Goal: Task Accomplishment & Management: Manage account settings

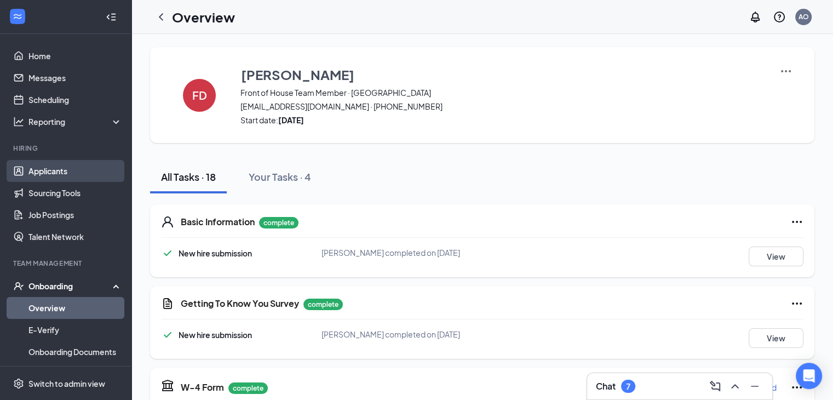
click at [56, 165] on link "Applicants" at bounding box center [75, 171] width 94 height 22
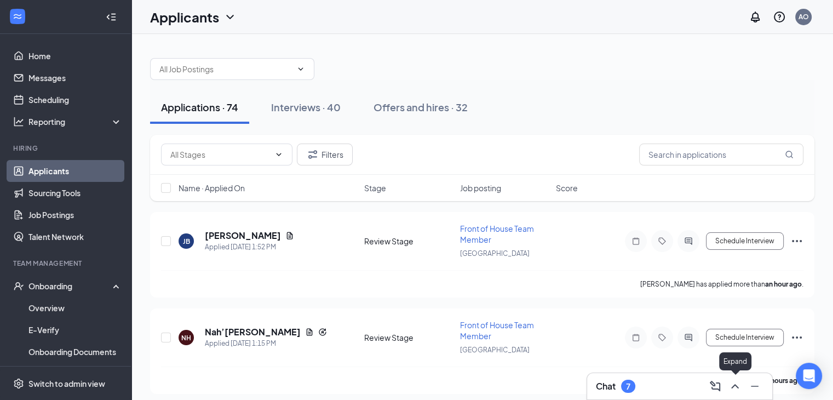
click at [741, 388] on icon "ChevronUp" at bounding box center [735, 386] width 13 height 13
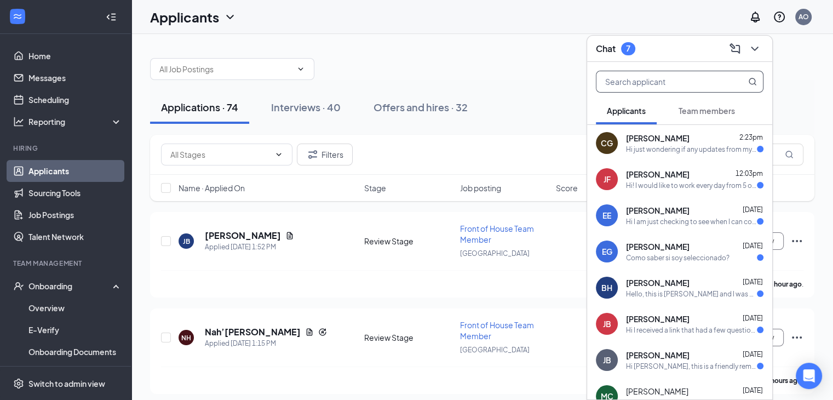
drag, startPoint x: 745, startPoint y: 68, endPoint x: 739, endPoint y: 91, distance: 23.6
drag, startPoint x: 739, startPoint y: 91, endPoint x: 758, endPoint y: 47, distance: 48.4
click at [758, 47] on icon "ChevronDown" at bounding box center [754, 48] width 13 height 13
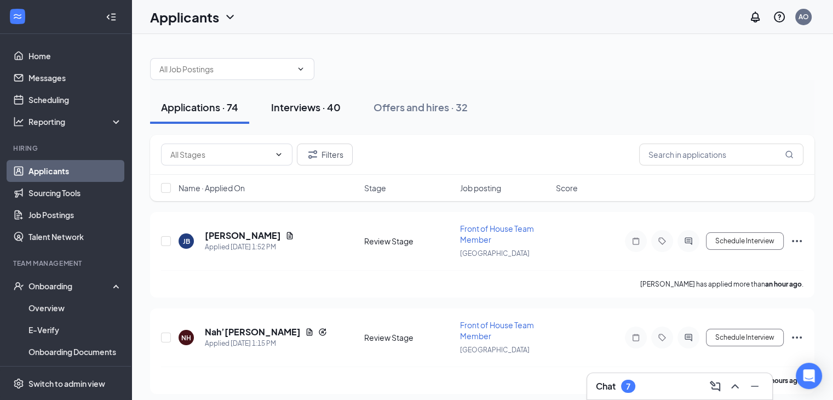
click at [320, 104] on div "Interviews · 40" at bounding box center [306, 107] width 70 height 14
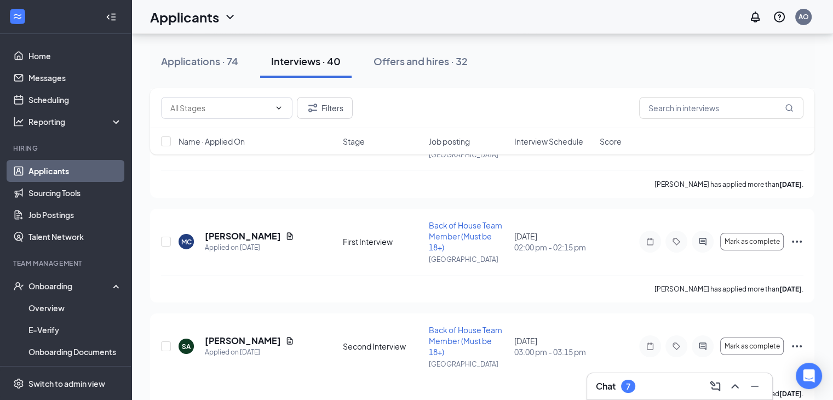
scroll to position [3819, 0]
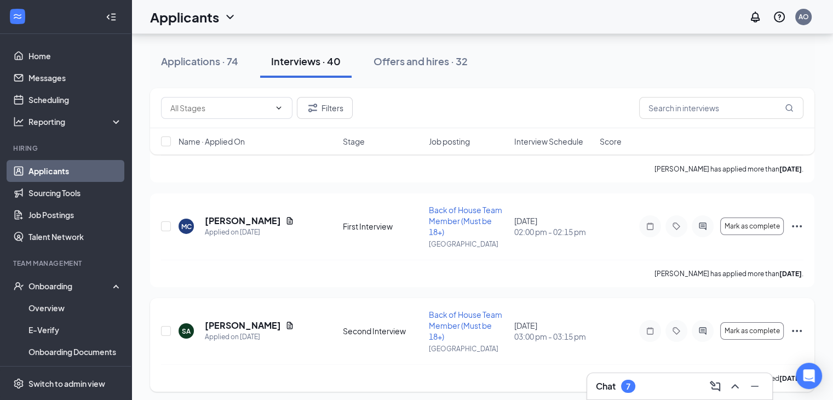
click at [793, 327] on icon "Ellipses" at bounding box center [796, 330] width 13 height 13
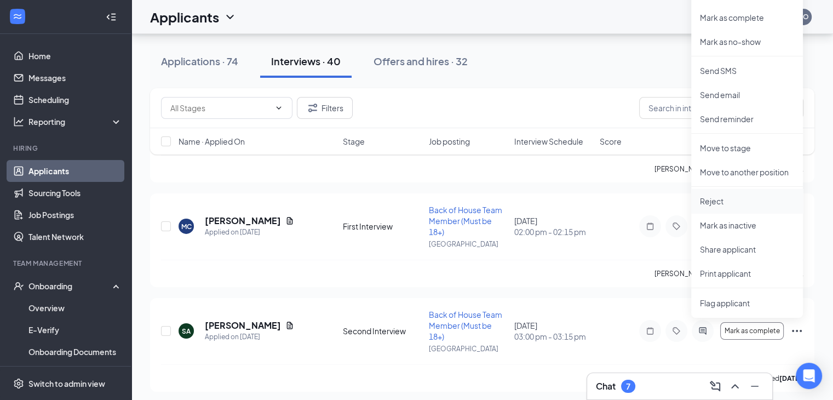
click at [725, 199] on p "Reject" at bounding box center [747, 201] width 94 height 11
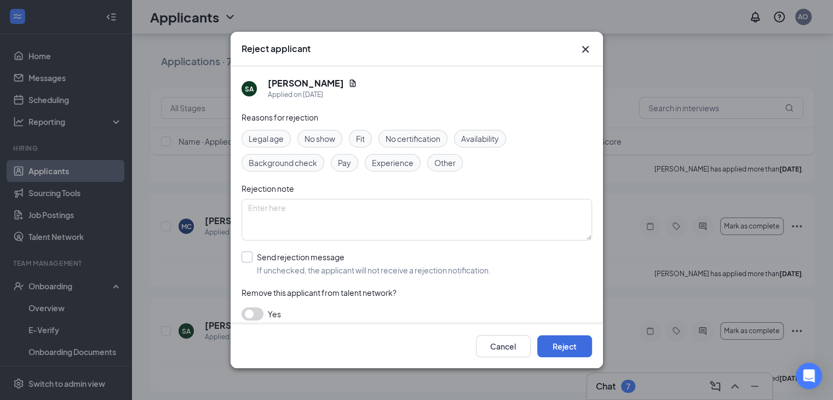
click at [243, 257] on input "Send rejection message If unchecked, the applicant will not receive a rejection…" at bounding box center [366, 263] width 249 height 24
checkbox input "true"
click at [285, 307] on input "search" at bounding box center [413, 312] width 330 height 19
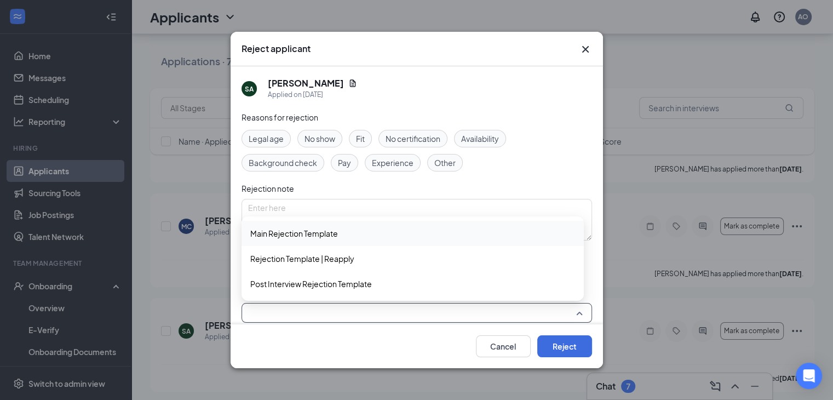
click at [283, 236] on span "Main Rejection Template" at bounding box center [294, 233] width 88 height 12
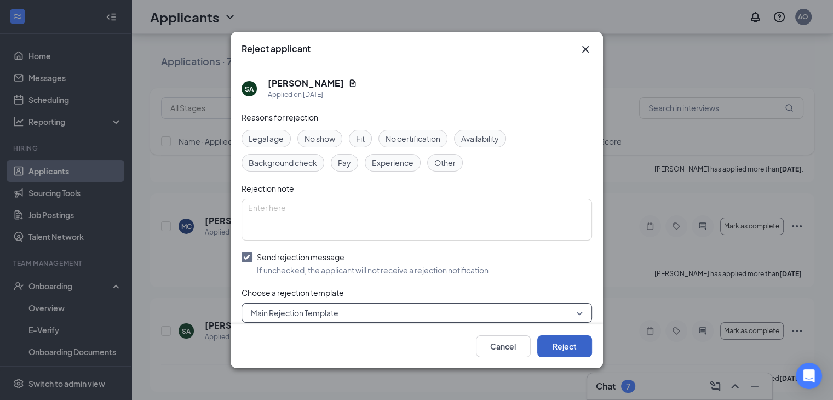
click at [562, 346] on button "Reject" at bounding box center [564, 346] width 55 height 22
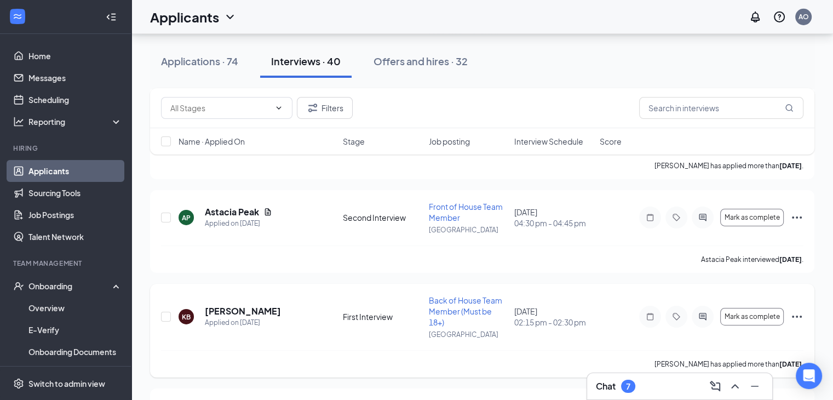
scroll to position [3605, 0]
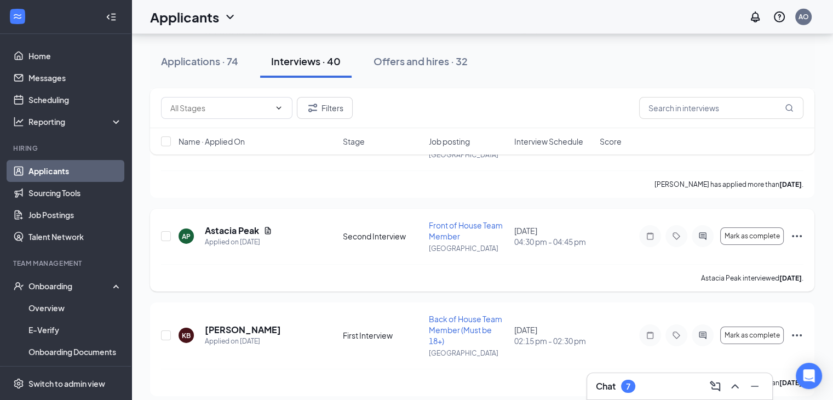
click at [801, 235] on icon "Ellipses" at bounding box center [797, 236] width 10 height 2
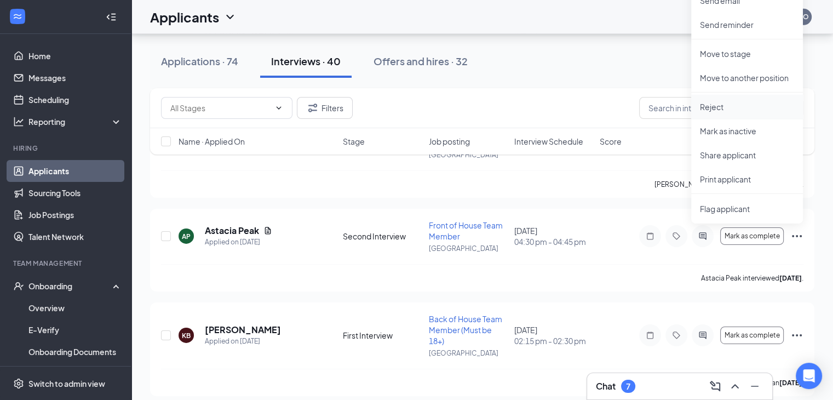
click at [729, 106] on p "Reject" at bounding box center [747, 106] width 94 height 11
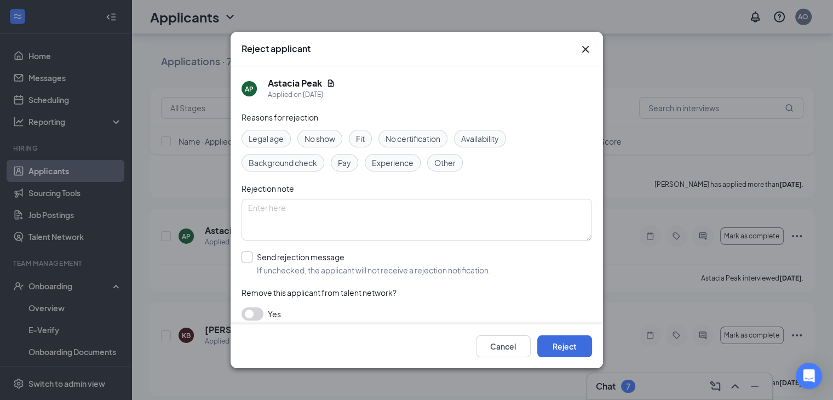
click at [243, 256] on input "Send rejection message If unchecked, the applicant will not receive a rejection…" at bounding box center [366, 263] width 249 height 24
checkbox input "true"
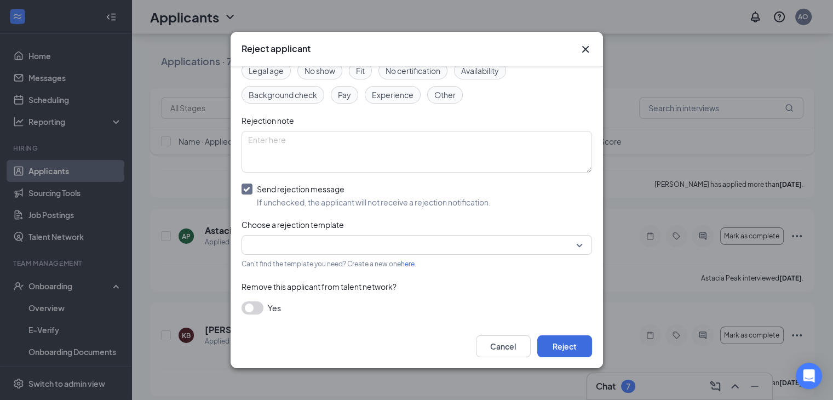
scroll to position [68, 0]
click at [316, 245] on input "search" at bounding box center [413, 244] width 330 height 19
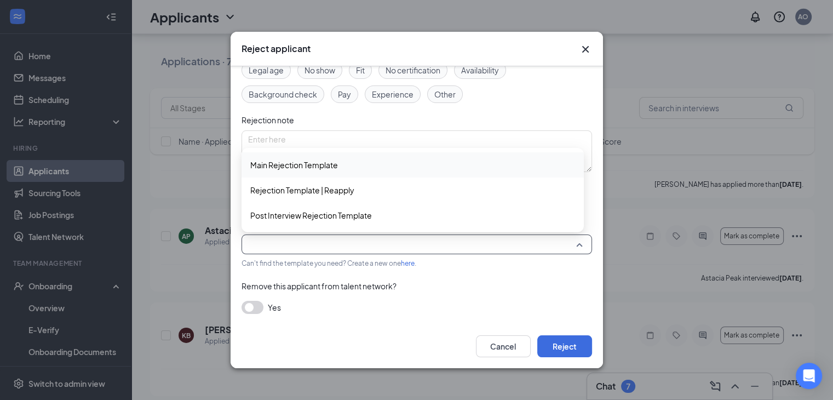
drag, startPoint x: 275, startPoint y: 157, endPoint x: 306, endPoint y: 174, distance: 35.3
click at [275, 157] on div "Main Rejection Template" at bounding box center [413, 164] width 342 height 25
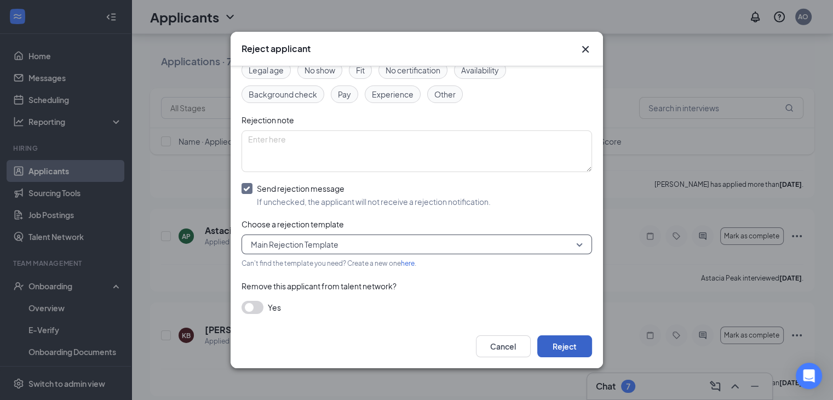
click at [564, 341] on button "Reject" at bounding box center [564, 346] width 55 height 22
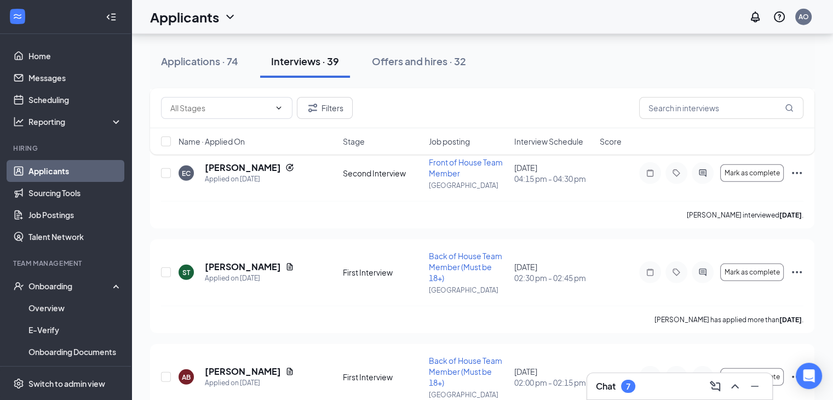
scroll to position [3019, 0]
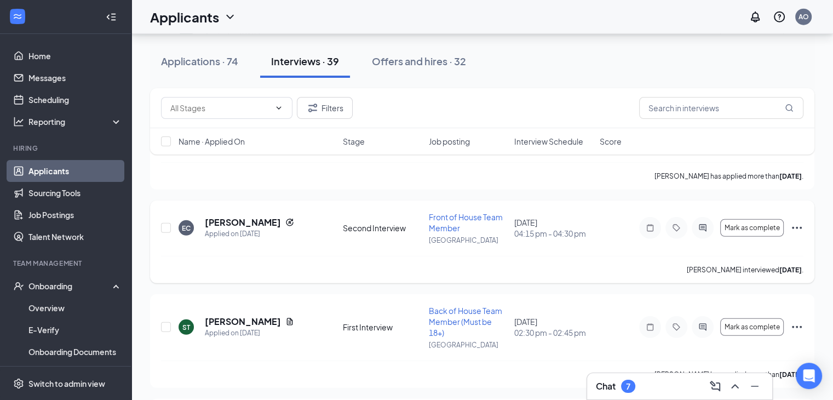
click at [801, 227] on icon "Ellipses" at bounding box center [797, 228] width 10 height 2
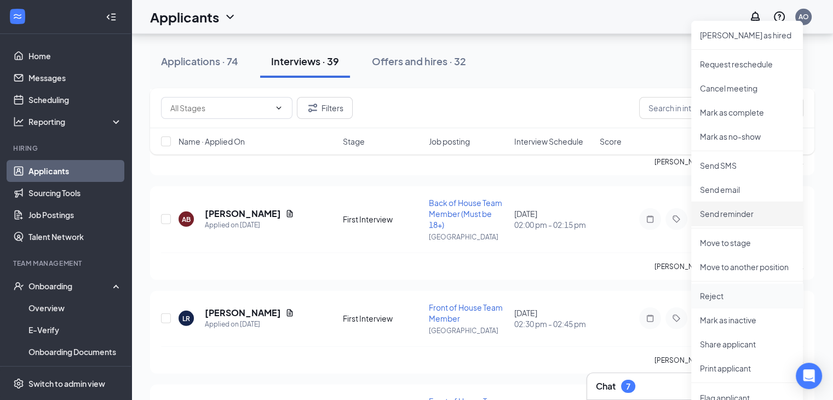
scroll to position [3238, 0]
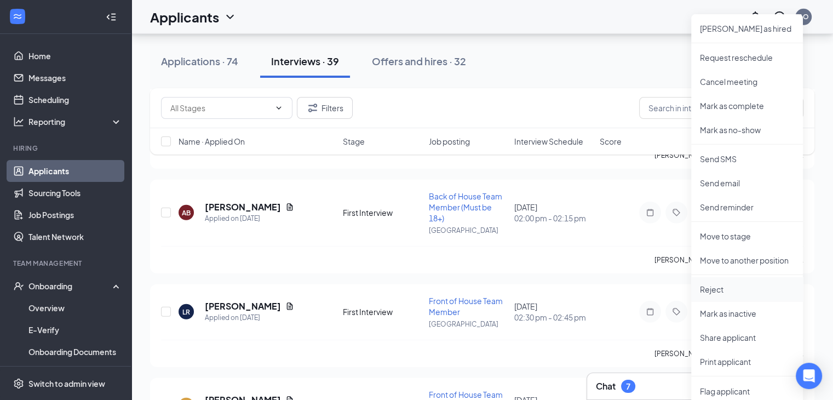
click at [736, 293] on p "Reject" at bounding box center [747, 289] width 94 height 11
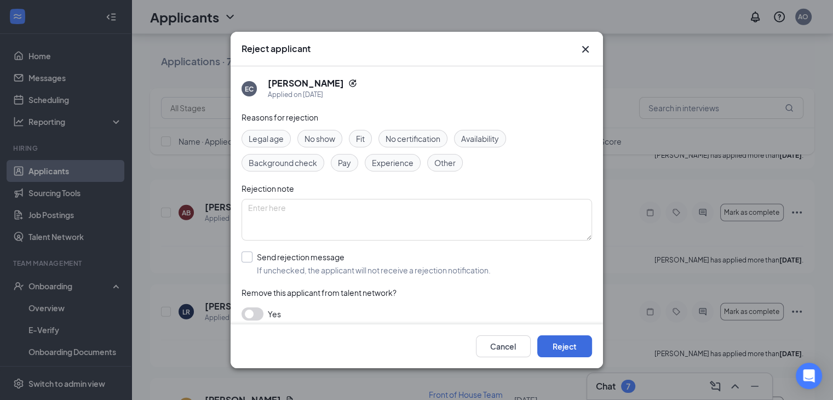
click at [243, 261] on input "Send rejection message If unchecked, the applicant will not receive a rejection…" at bounding box center [366, 263] width 249 height 24
checkbox input "true"
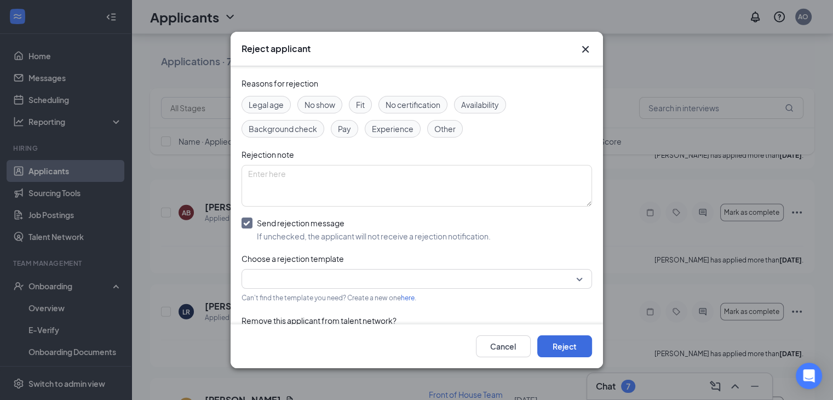
scroll to position [68, 0]
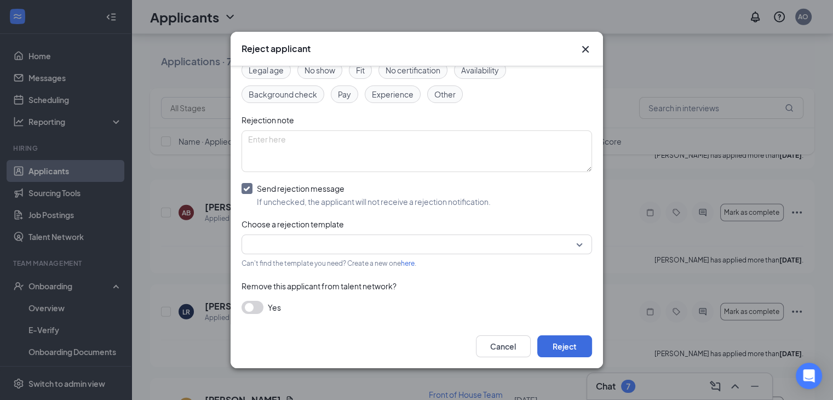
click at [333, 242] on input "search" at bounding box center [413, 244] width 330 height 19
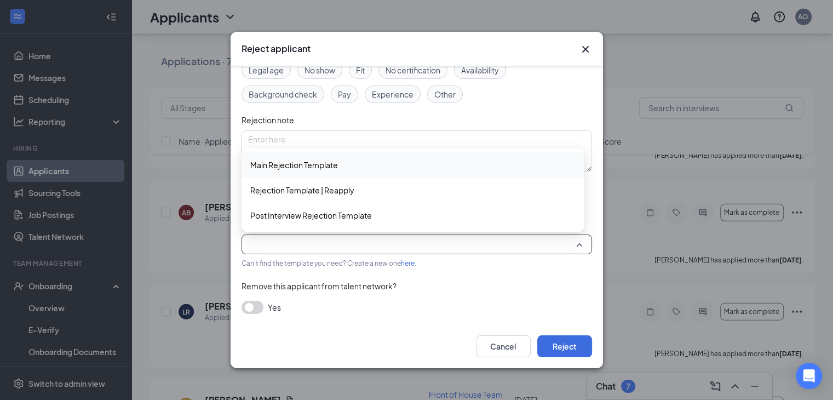
click at [301, 166] on span "Main Rejection Template" at bounding box center [294, 165] width 88 height 12
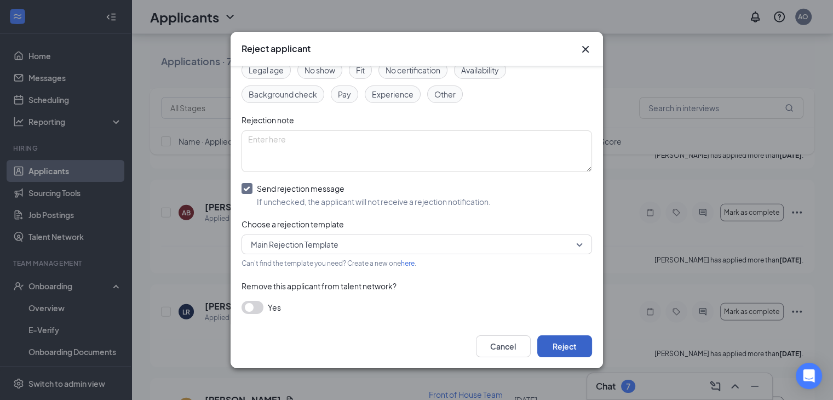
click at [570, 349] on button "Reject" at bounding box center [564, 346] width 55 height 22
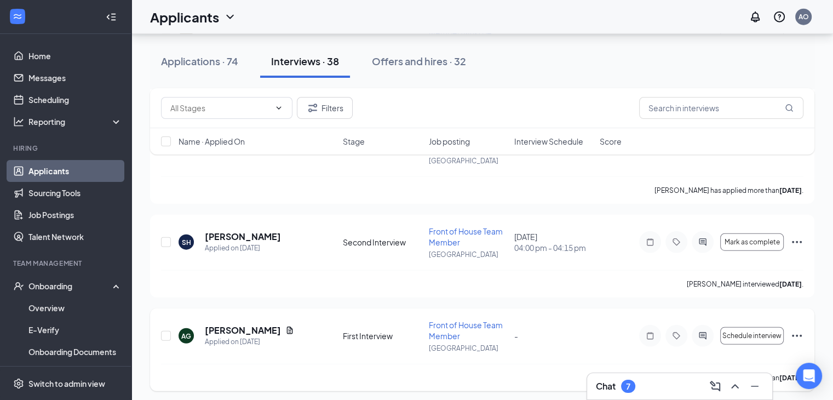
scroll to position [2695, 0]
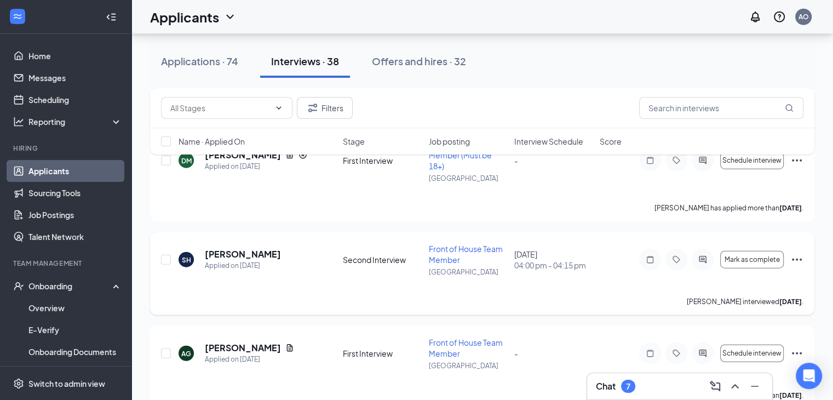
click at [795, 260] on icon "Ellipses" at bounding box center [796, 259] width 13 height 13
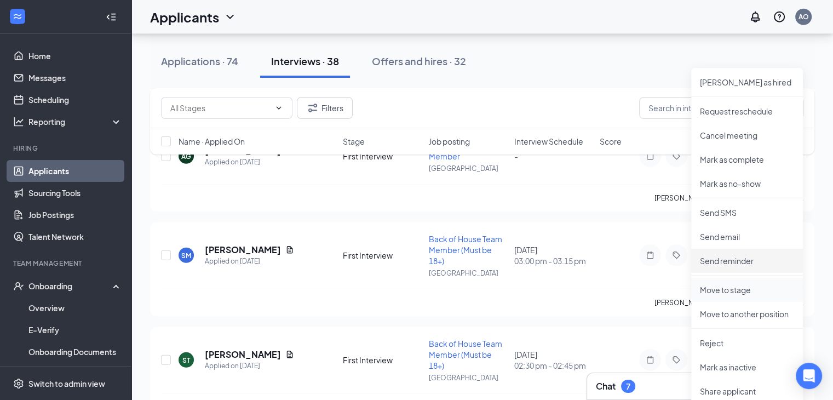
scroll to position [2914, 0]
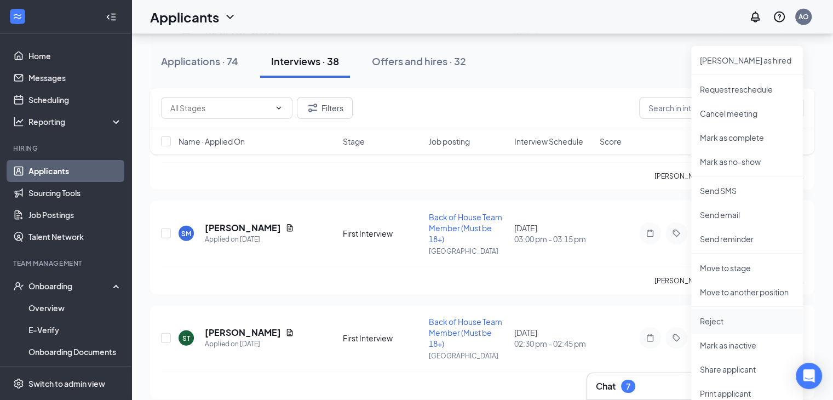
click at [739, 316] on p "Reject" at bounding box center [747, 321] width 94 height 11
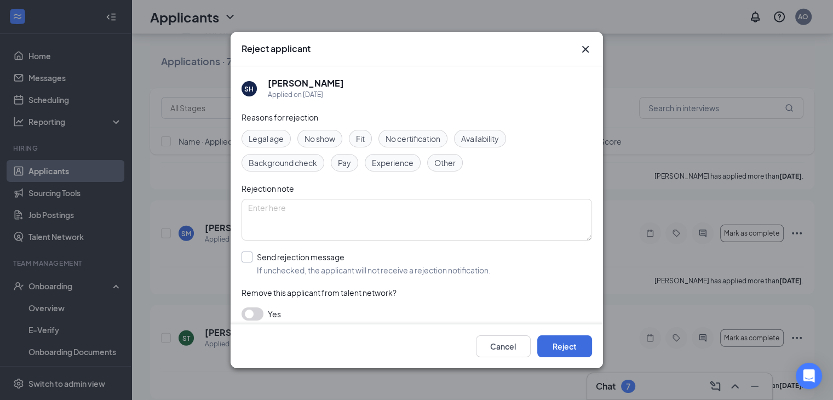
click at [248, 253] on input "Send rejection message If unchecked, the applicant will not receive a rejection…" at bounding box center [366, 263] width 249 height 24
checkbox input "true"
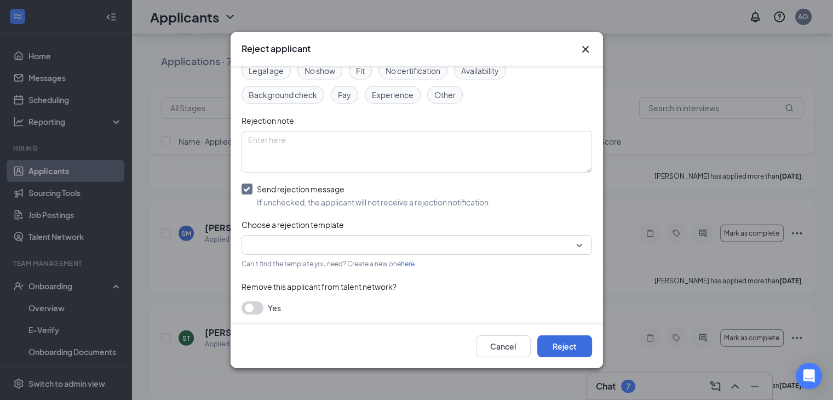
scroll to position [68, 0]
click at [292, 246] on input "search" at bounding box center [413, 244] width 330 height 19
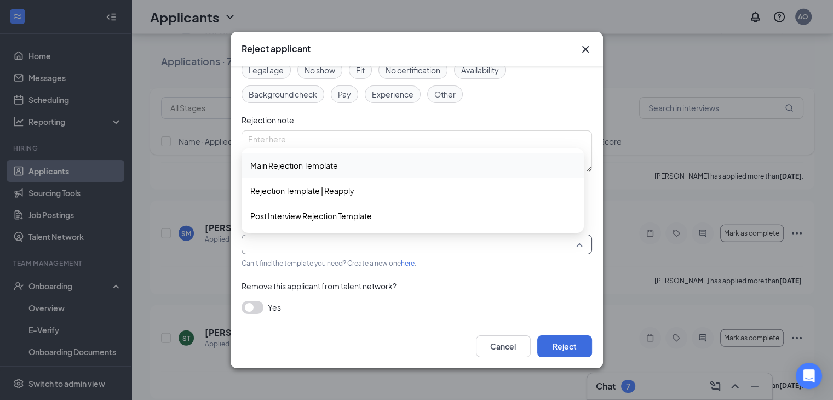
click at [318, 172] on div "Main Rejection Template" at bounding box center [413, 165] width 342 height 25
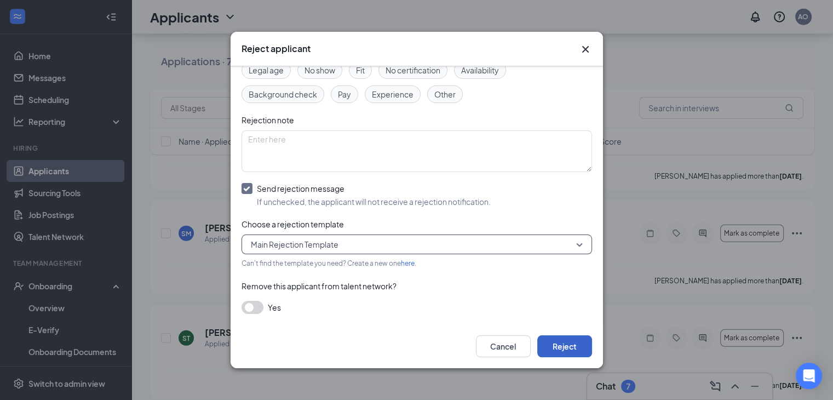
click at [563, 351] on button "Reject" at bounding box center [564, 346] width 55 height 22
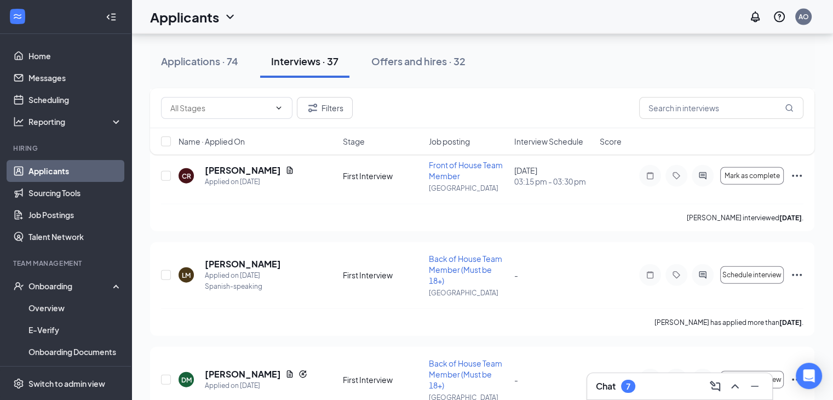
scroll to position [2421, 0]
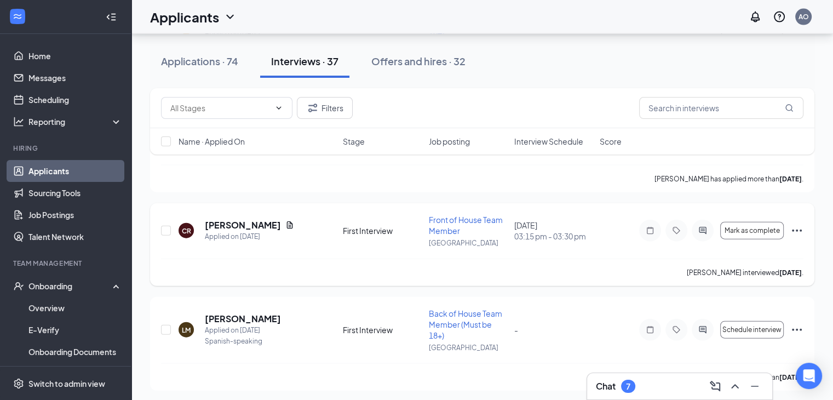
click at [802, 228] on icon "Ellipses" at bounding box center [796, 230] width 13 height 13
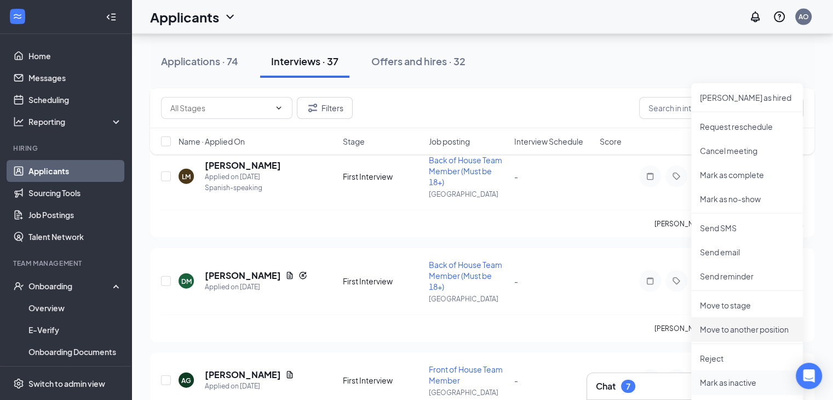
scroll to position [2640, 0]
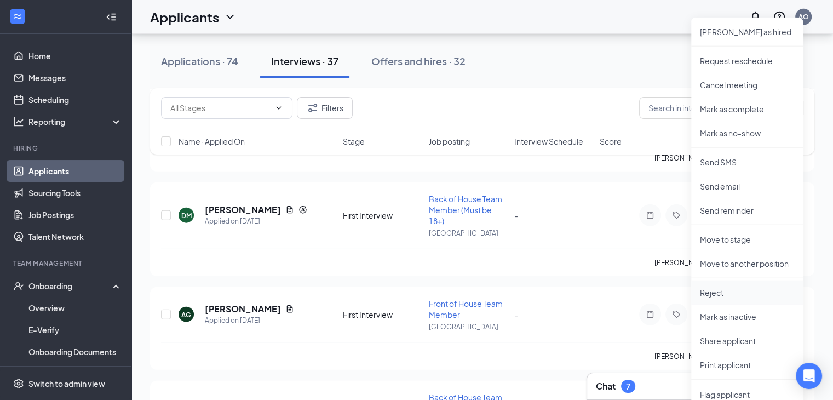
drag, startPoint x: 723, startPoint y: 286, endPoint x: 723, endPoint y: 294, distance: 7.7
click at [723, 285] on li "Reject" at bounding box center [747, 292] width 112 height 24
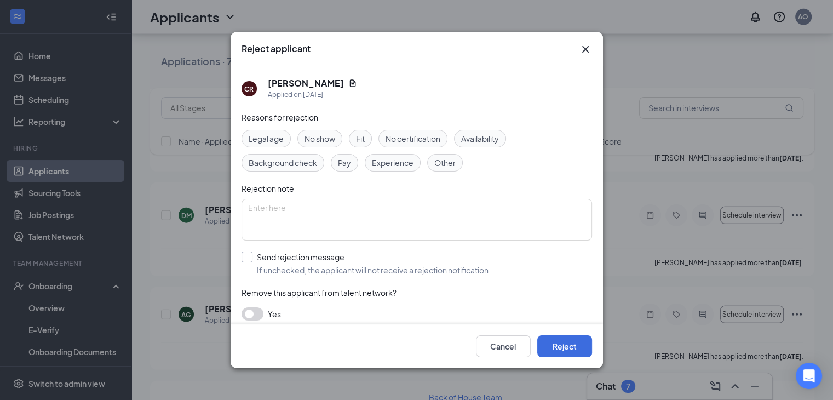
click at [245, 256] on input "Send rejection message If unchecked, the applicant will not receive a rejection…" at bounding box center [366, 263] width 249 height 24
checkbox input "true"
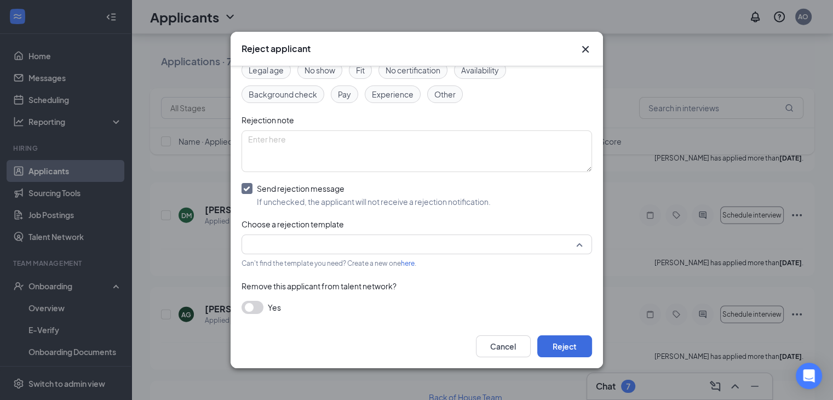
click at [327, 243] on input "search" at bounding box center [413, 244] width 330 height 19
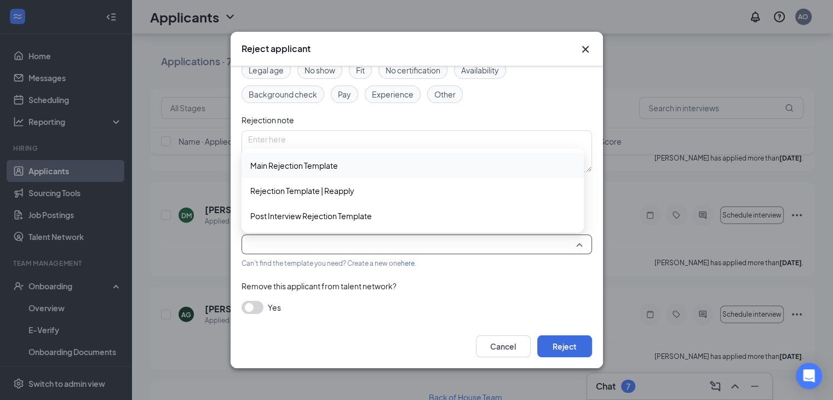
click at [277, 163] on span "Main Rejection Template" at bounding box center [294, 165] width 88 height 12
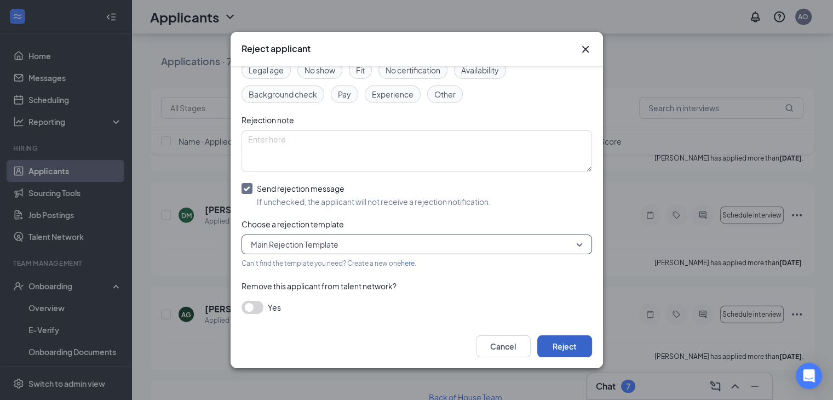
click at [558, 337] on button "Reject" at bounding box center [564, 346] width 55 height 22
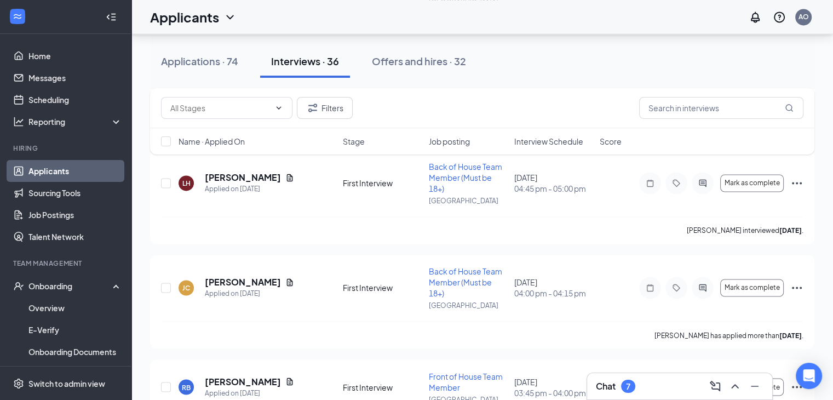
scroll to position [1654, 0]
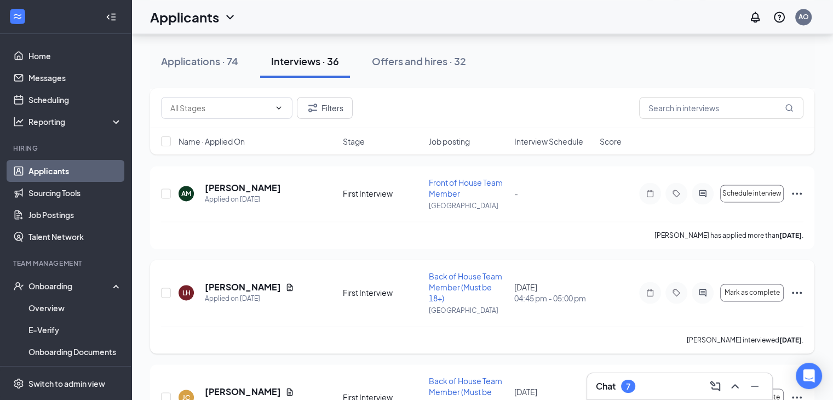
click at [796, 288] on icon "Ellipses" at bounding box center [796, 292] width 13 height 13
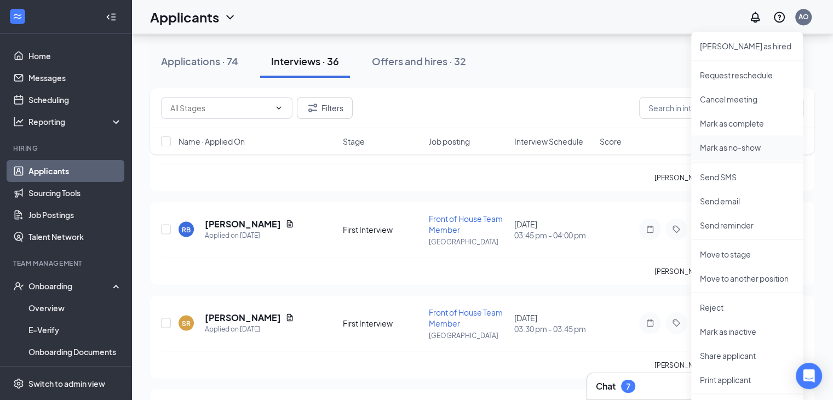
scroll to position [1928, 0]
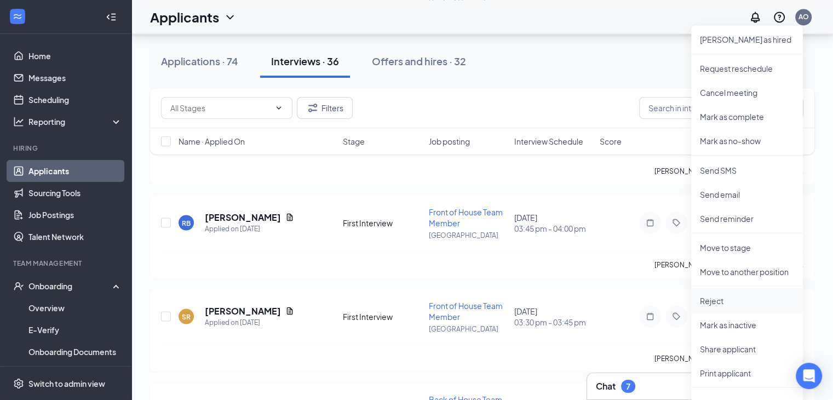
click at [723, 301] on p "Reject" at bounding box center [747, 300] width 94 height 11
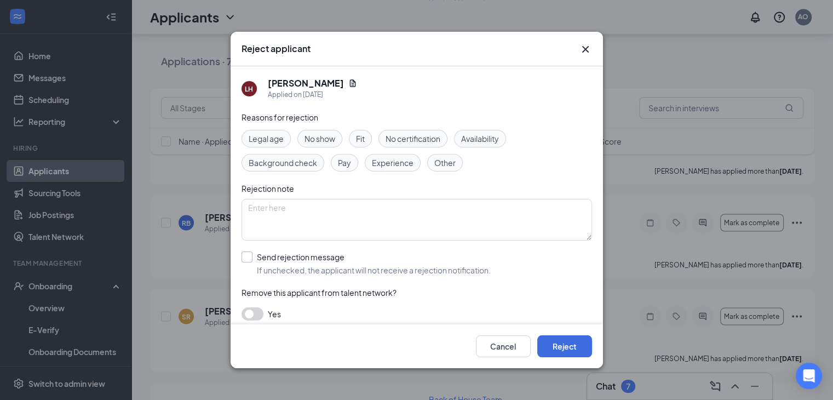
click at [256, 259] on input "Send rejection message If unchecked, the applicant will not receive a rejection…" at bounding box center [366, 263] width 249 height 24
checkbox input "true"
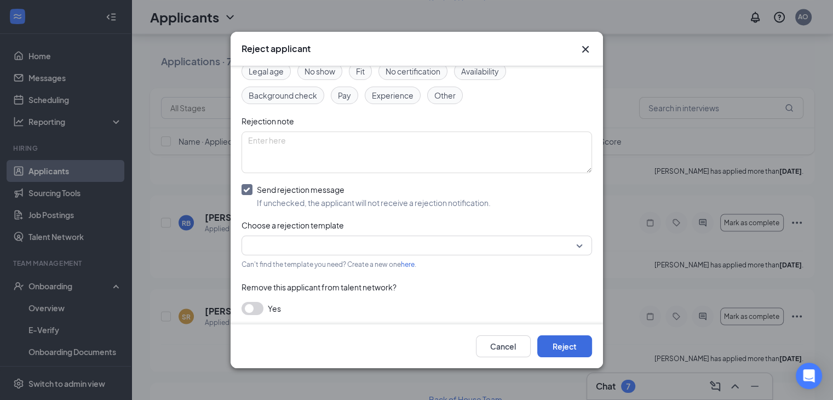
scroll to position [68, 0]
click at [306, 248] on input "search" at bounding box center [413, 244] width 330 height 19
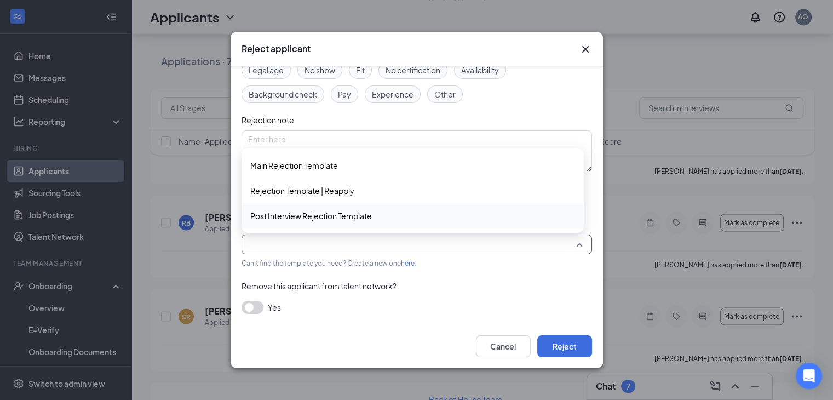
click at [308, 212] on span "Post Interview Rejection Template" at bounding box center [311, 216] width 122 height 12
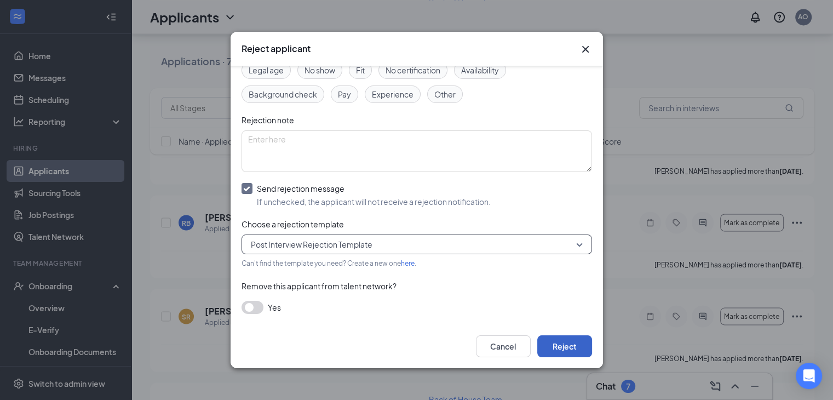
click at [554, 345] on button "Reject" at bounding box center [564, 346] width 55 height 22
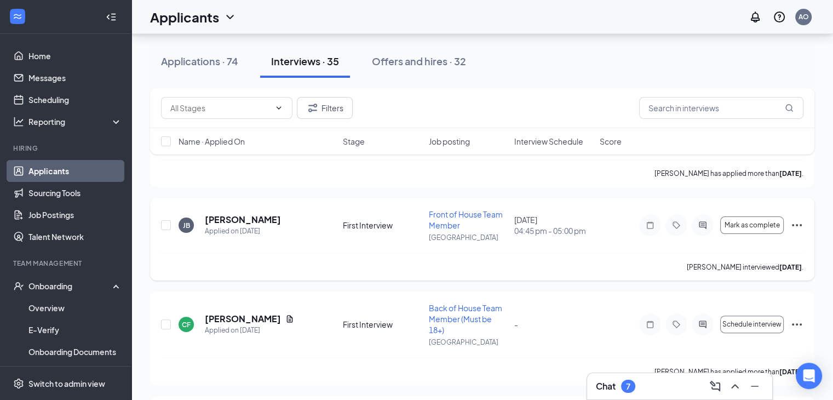
scroll to position [230, 0]
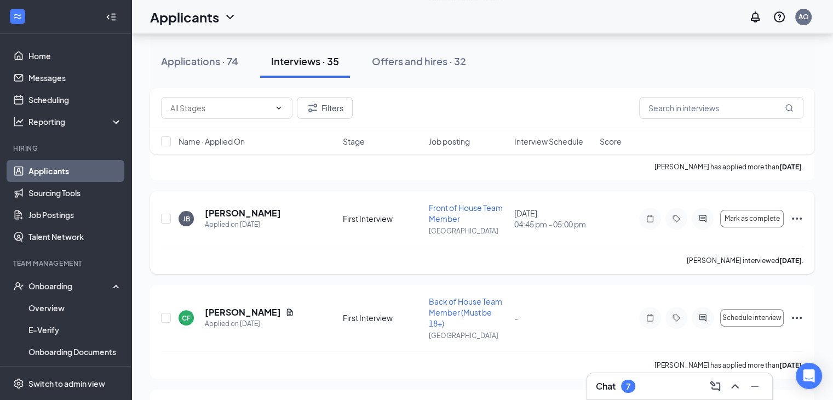
click at [800, 218] on icon "Ellipses" at bounding box center [797, 218] width 10 height 2
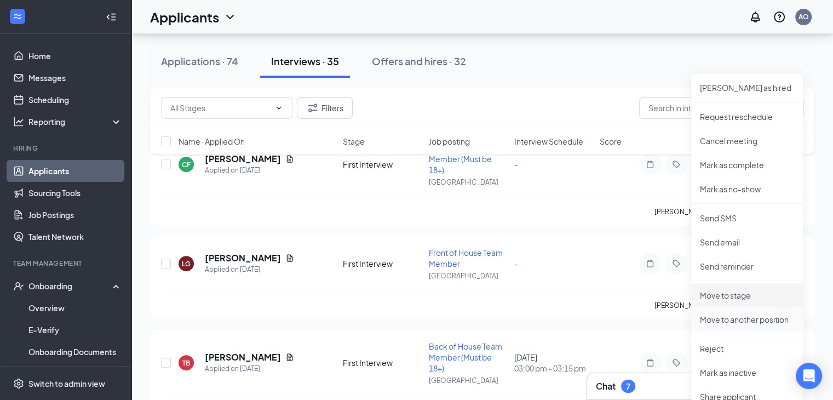
scroll to position [394, 0]
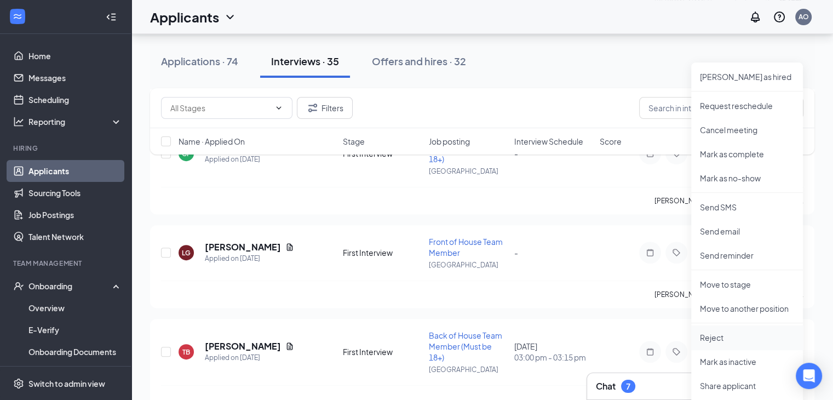
click at [727, 335] on p "Reject" at bounding box center [747, 337] width 94 height 11
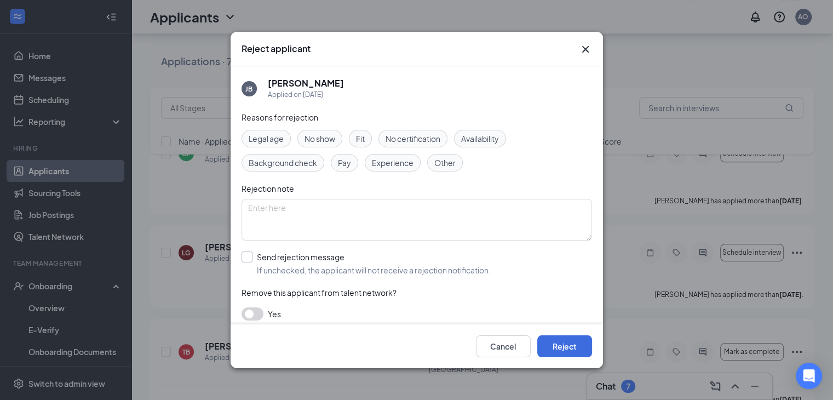
click at [245, 258] on input "Send rejection message If unchecked, the applicant will not receive a rejection…" at bounding box center [366, 263] width 249 height 24
checkbox input "true"
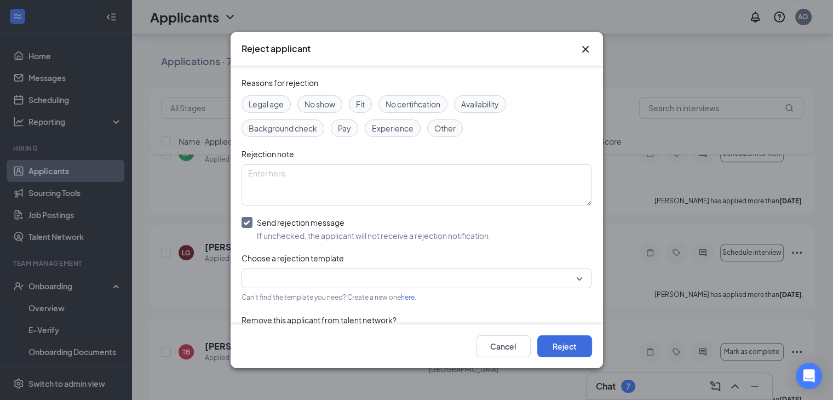
scroll to position [68, 0]
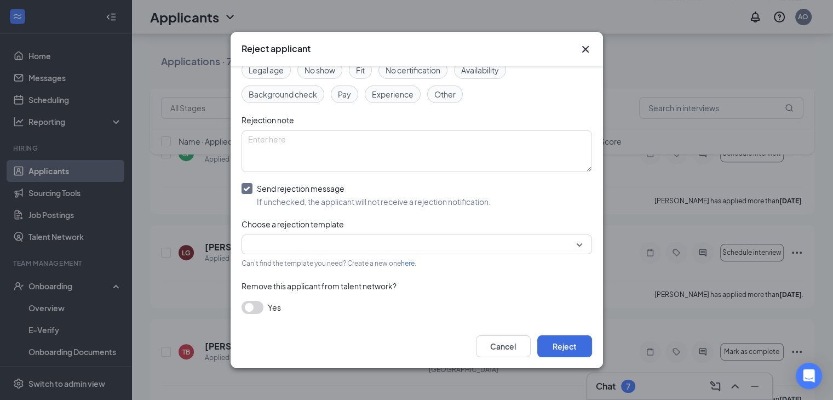
click at [353, 235] on input "search" at bounding box center [413, 244] width 330 height 19
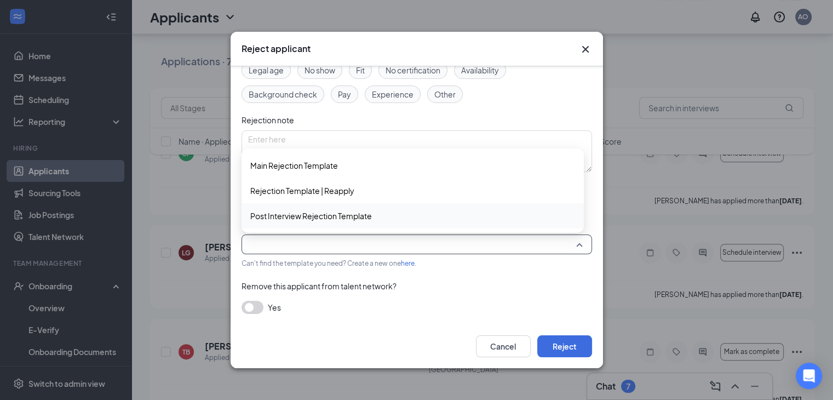
click at [309, 215] on span "Post Interview Rejection Template" at bounding box center [311, 216] width 122 height 12
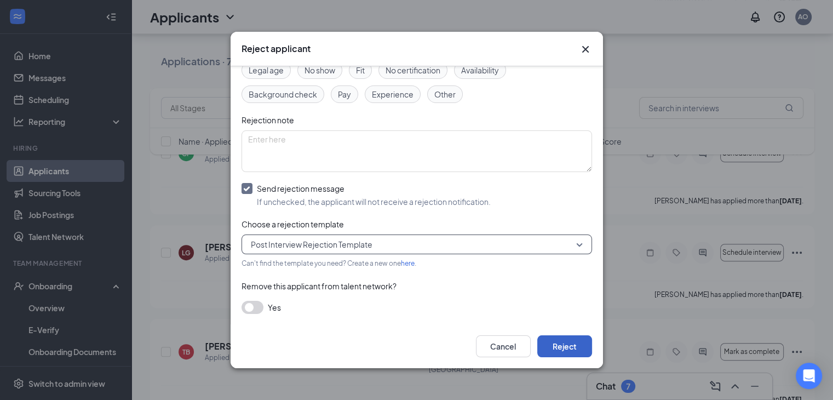
click at [561, 341] on button "Reject" at bounding box center [564, 346] width 55 height 22
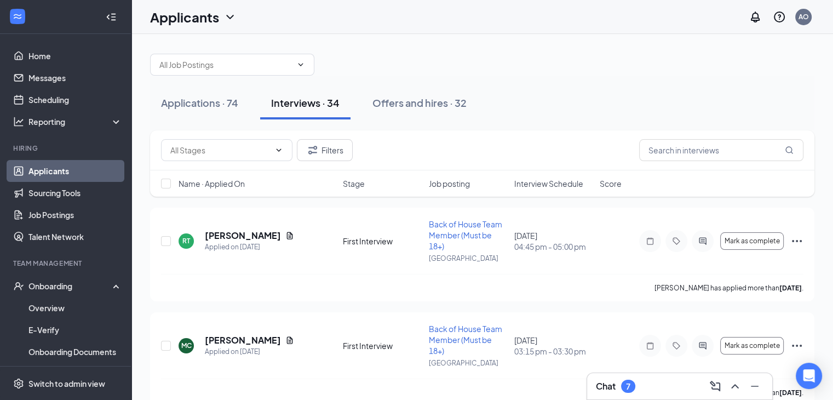
scroll to position [0, 0]
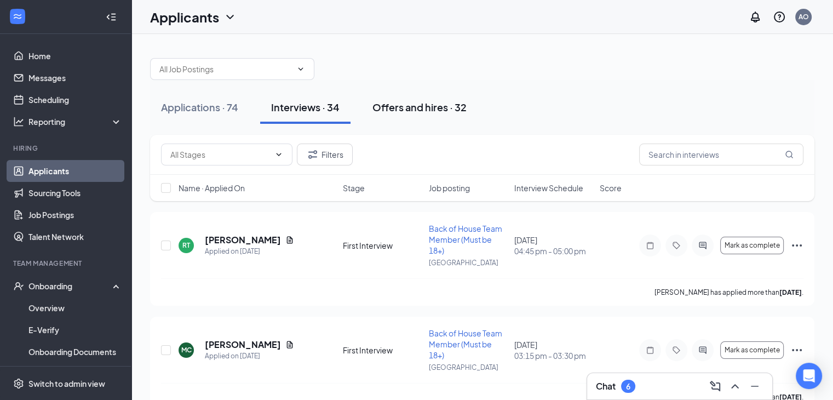
click at [445, 106] on div "Offers and hires · 32" at bounding box center [419, 107] width 94 height 14
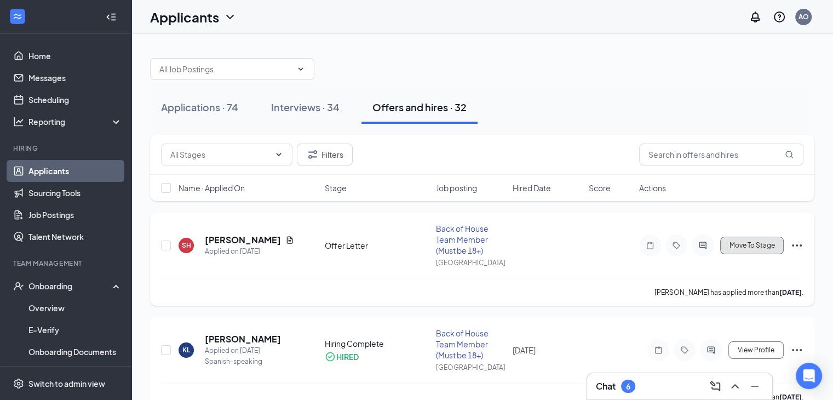
click at [762, 244] on span "Move To Stage" at bounding box center [752, 246] width 45 height 8
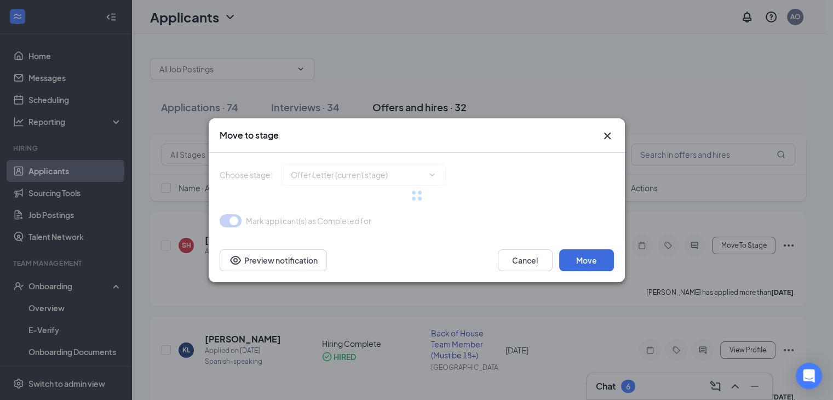
type input "Hiring Complete (final stage)"
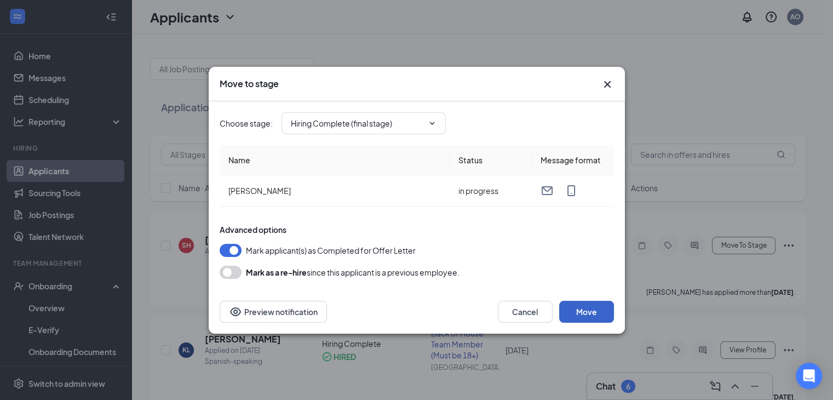
click at [579, 308] on button "Move" at bounding box center [586, 312] width 55 height 22
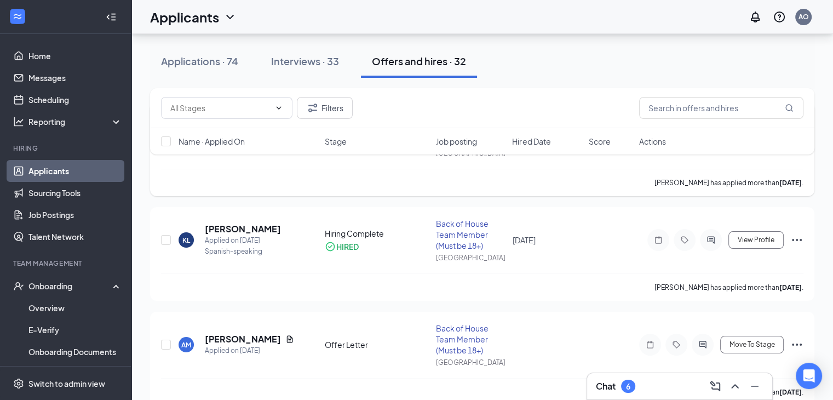
scroll to position [164, 0]
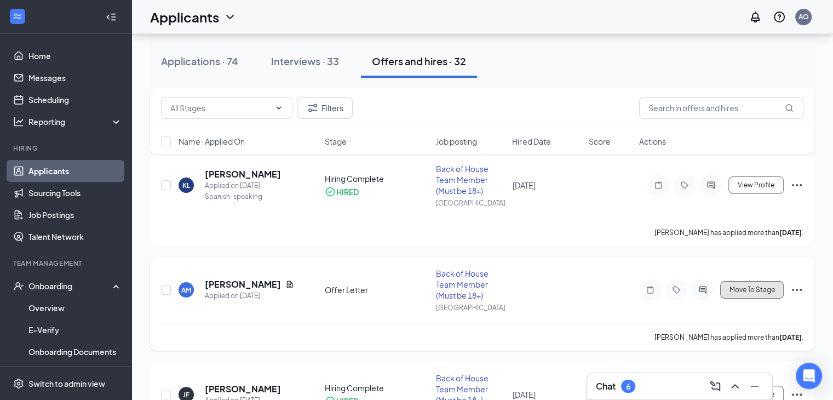
click at [744, 288] on span "Move To Stage" at bounding box center [752, 290] width 45 height 8
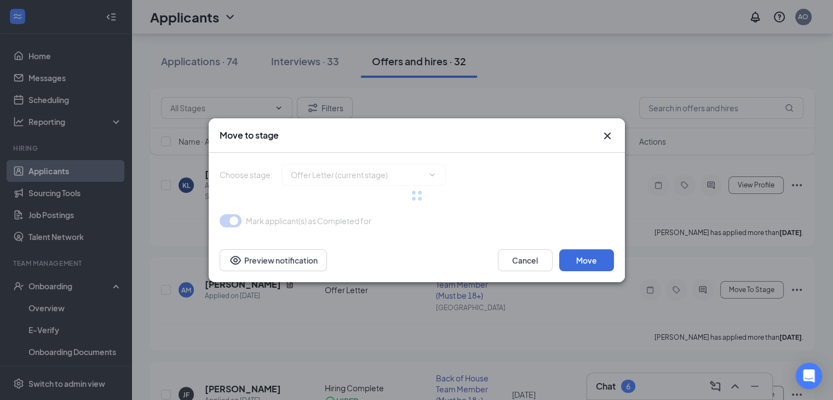
type input "Hiring Complete (final stage)"
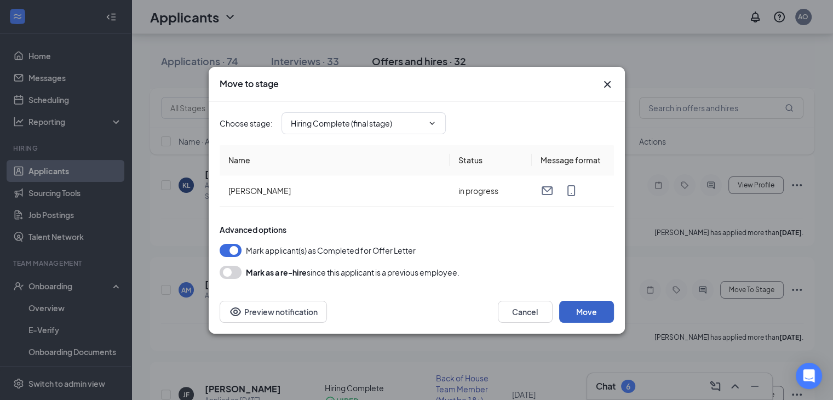
click at [591, 317] on button "Move" at bounding box center [586, 312] width 55 height 22
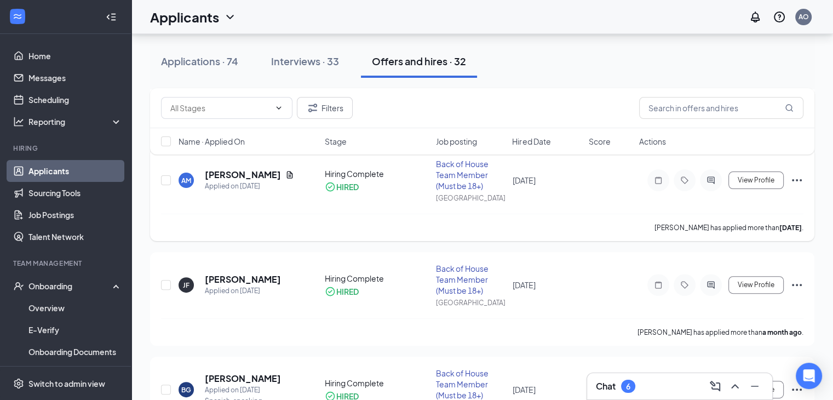
scroll to position [0, 0]
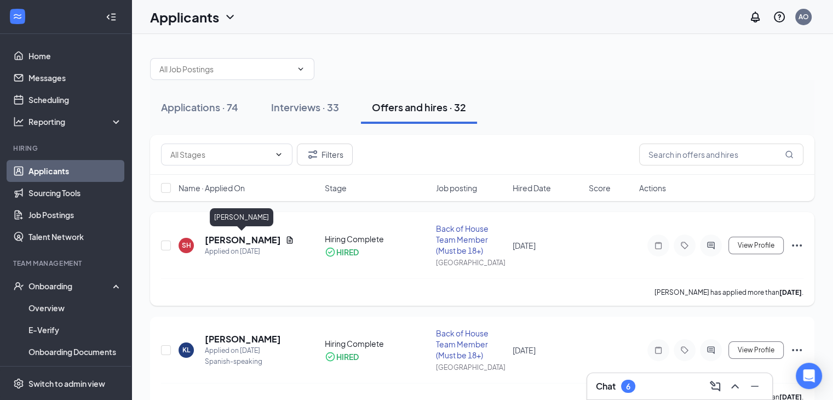
click at [246, 244] on h5 "[PERSON_NAME]" at bounding box center [243, 240] width 76 height 12
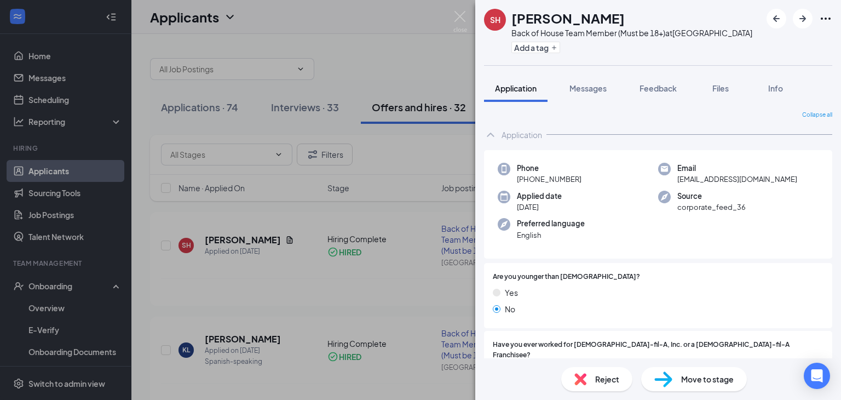
click at [573, 202] on div "Applied date [DATE]" at bounding box center [578, 202] width 160 height 22
click at [552, 228] on div "Phone [PHONE_NUMBER] Email [EMAIL_ADDRESS][DOMAIN_NAME] Applied date [DATE] Sou…" at bounding box center [658, 204] width 348 height 109
drag, startPoint x: 589, startPoint y: 222, endPoint x: 732, endPoint y: 248, distance: 144.8
click at [726, 232] on div "Phone [PHONE_NUMBER] Email [EMAIL_ADDRESS][DOMAIN_NAME] Applied date [DATE] Sou…" at bounding box center [658, 204] width 348 height 109
click at [735, 256] on div "Phone [PHONE_NUMBER] Email [EMAIL_ADDRESS][DOMAIN_NAME] Applied date [DATE] Sou…" at bounding box center [658, 204] width 348 height 109
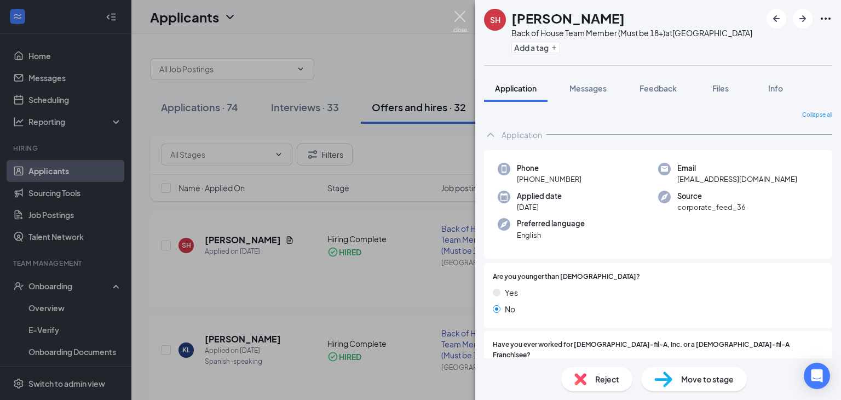
click at [456, 15] on img at bounding box center [461, 21] width 14 height 21
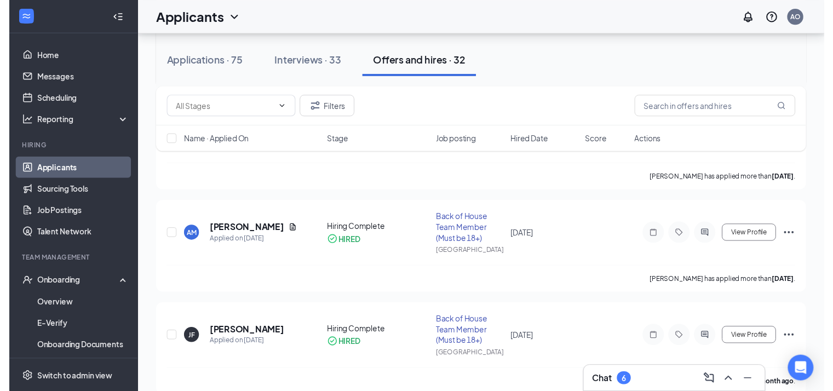
scroll to position [219, 0]
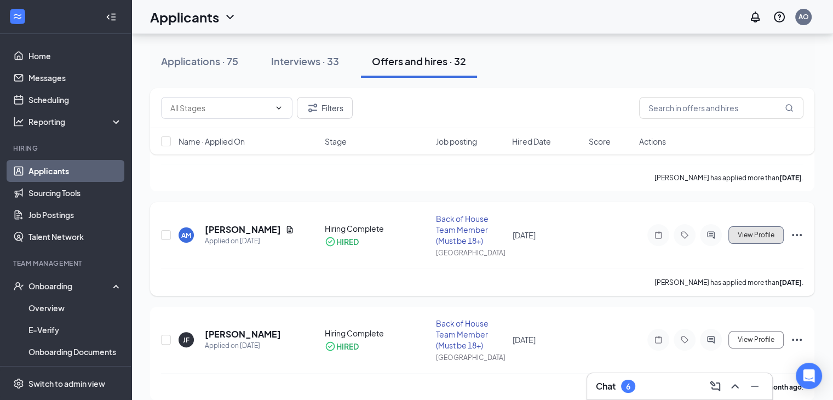
click at [765, 238] on span "View Profile" at bounding box center [756, 235] width 37 height 8
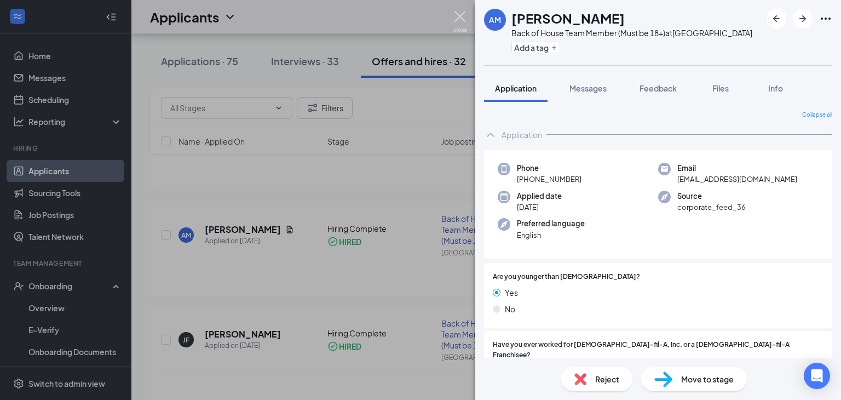
drag, startPoint x: 456, startPoint y: 13, endPoint x: 142, endPoint y: 64, distance: 317.5
click at [456, 13] on img at bounding box center [461, 21] width 14 height 21
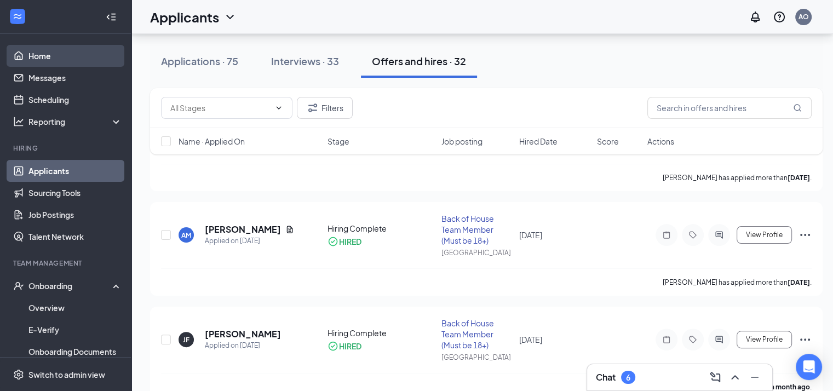
click at [48, 56] on link "Home" at bounding box center [75, 56] width 94 height 22
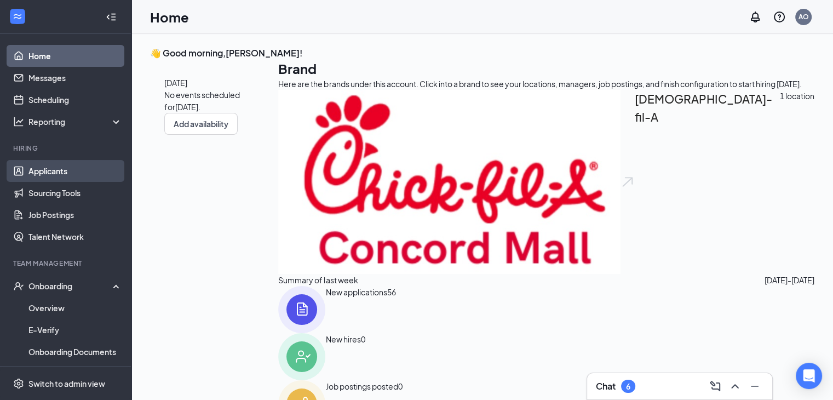
click at [38, 167] on link "Applicants" at bounding box center [75, 171] width 94 height 22
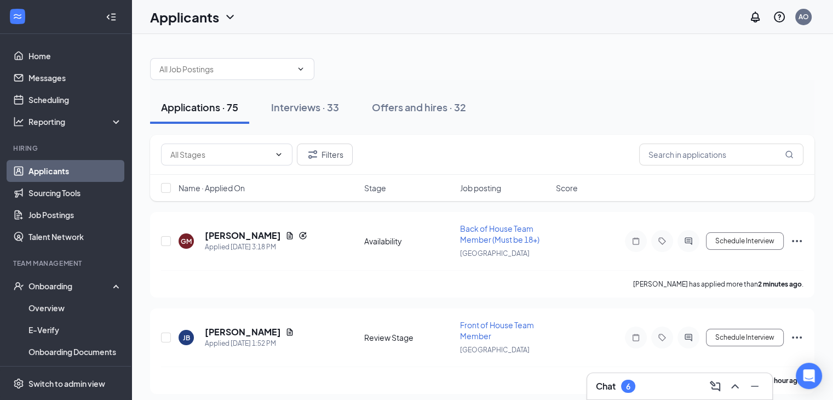
click at [242, 185] on span "Name · Applied On" at bounding box center [212, 187] width 66 height 11
click at [244, 235] on h5 "[PERSON_NAME]" at bounding box center [243, 236] width 76 height 12
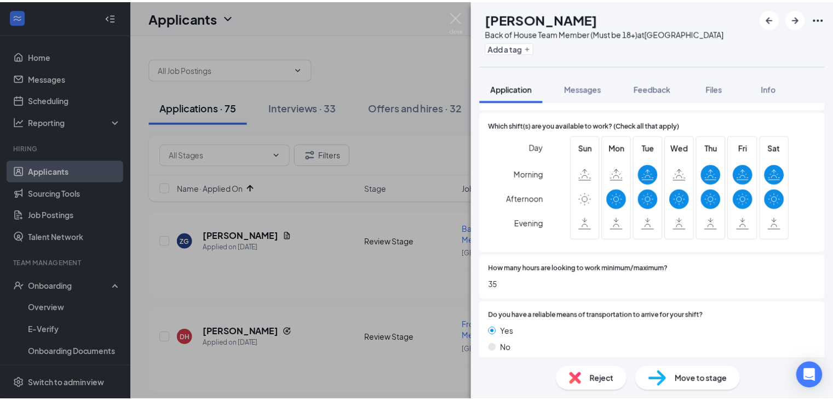
scroll to position [675, 0]
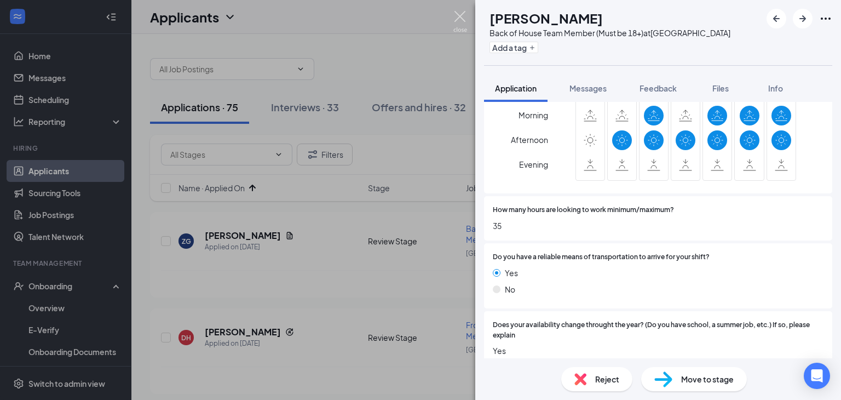
click at [460, 14] on img at bounding box center [461, 21] width 14 height 21
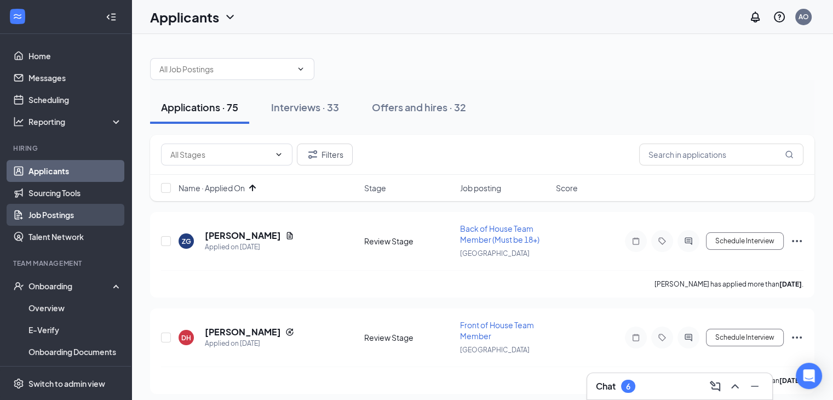
click at [74, 217] on link "Job Postings" at bounding box center [75, 215] width 94 height 22
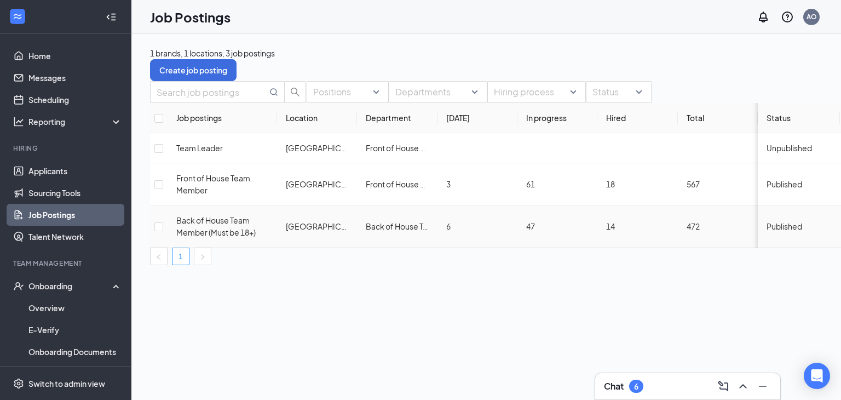
click at [841, 228] on icon "Ellipses" at bounding box center [851, 226] width 4 height 4
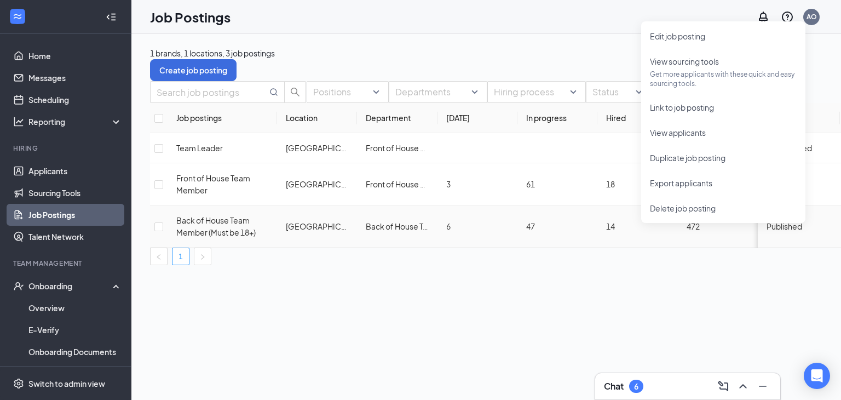
click at [356, 238] on td "[GEOGRAPHIC_DATA]" at bounding box center [317, 226] width 80 height 42
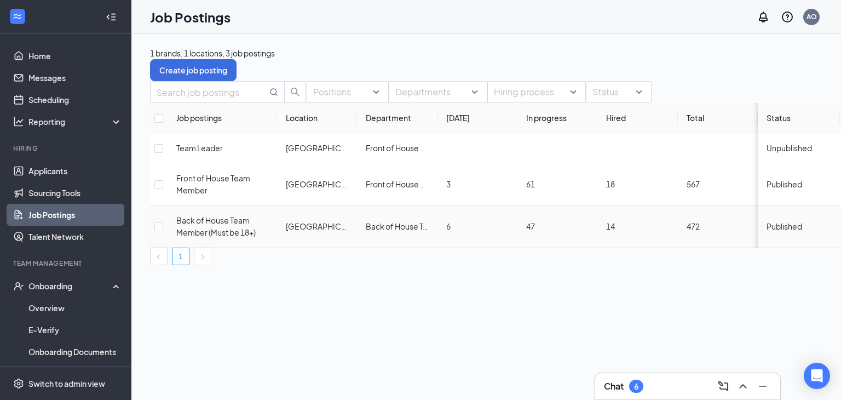
click at [208, 235] on span "Back of House Team Member (Must be 18+)" at bounding box center [215, 226] width 79 height 22
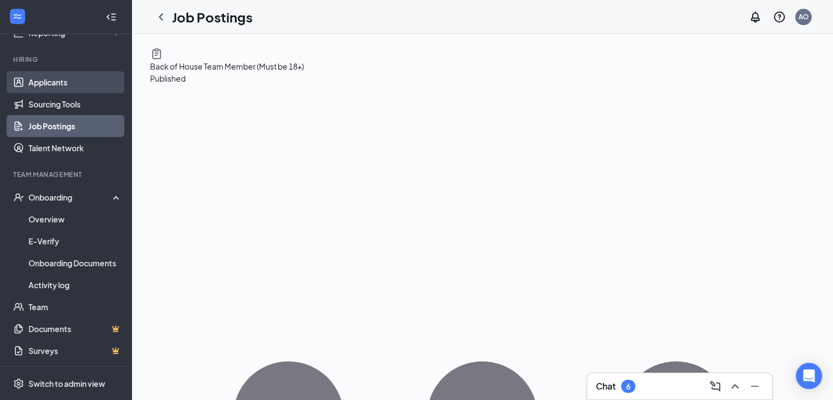
click at [61, 91] on link "Applicants" at bounding box center [75, 82] width 94 height 22
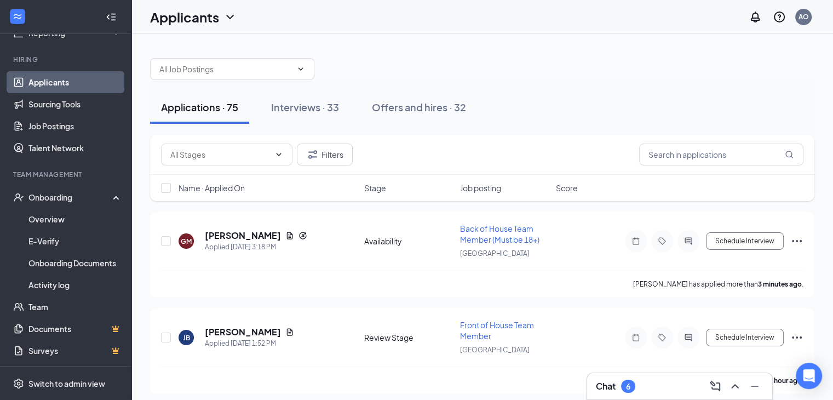
click at [245, 182] on span "Name · Applied On" at bounding box center [212, 187] width 66 height 11
click at [245, 184] on span "Name · Applied On" at bounding box center [212, 187] width 66 height 11
click at [239, 237] on h5 "[PERSON_NAME]" at bounding box center [243, 236] width 76 height 12
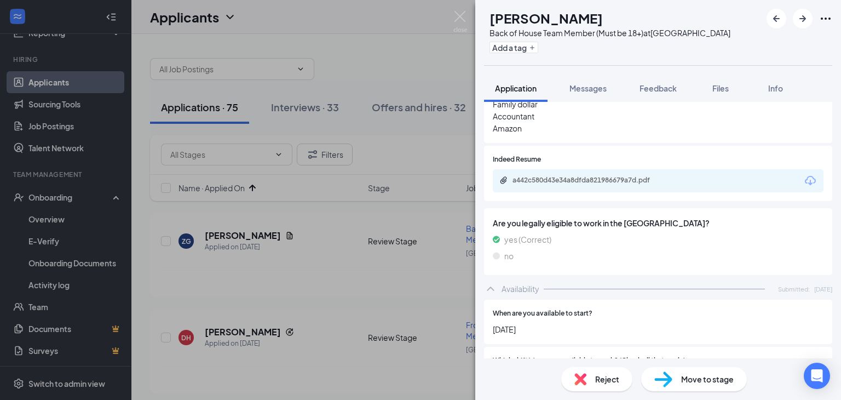
scroll to position [383, 0]
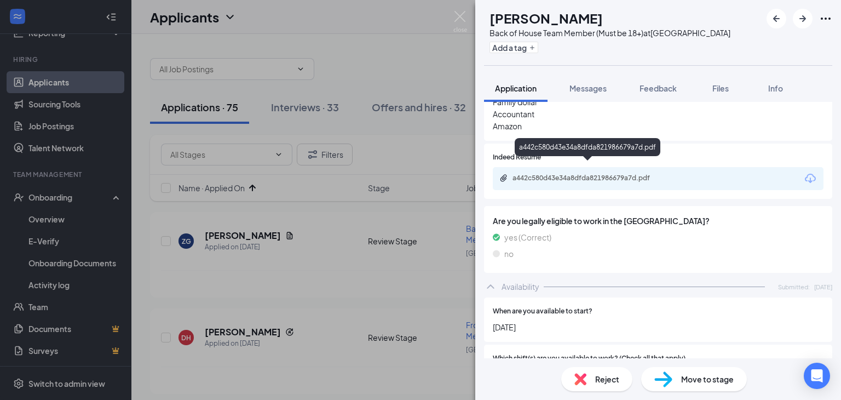
click at [559, 174] on div "a442c580d43e34a8dfda821986679a7d.pdf" at bounding box center [589, 178] width 153 height 9
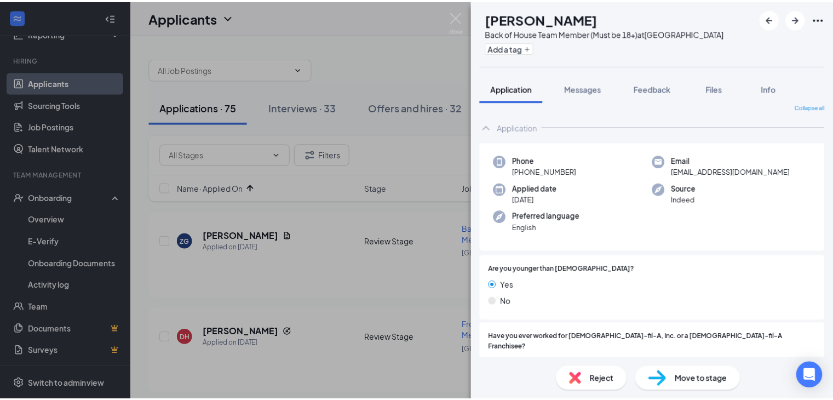
scroll to position [0, 0]
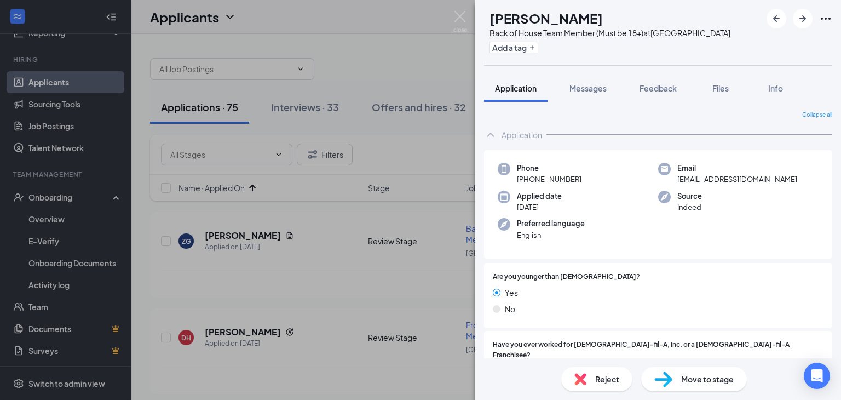
click at [710, 379] on span "Move to stage" at bounding box center [707, 379] width 53 height 12
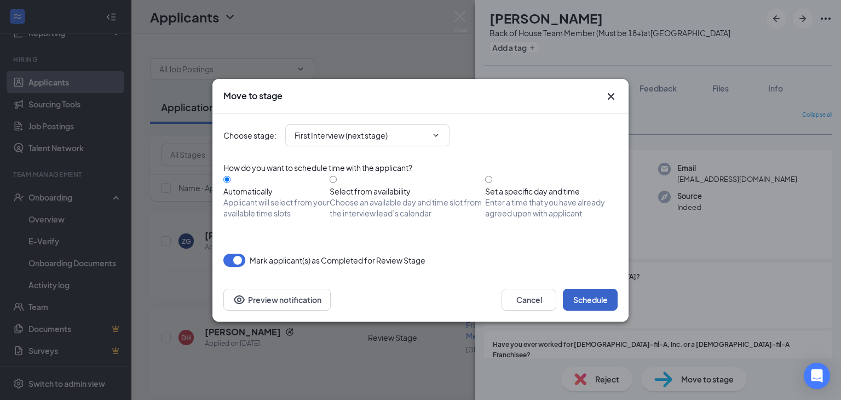
click at [577, 291] on button "Schedule" at bounding box center [590, 300] width 55 height 22
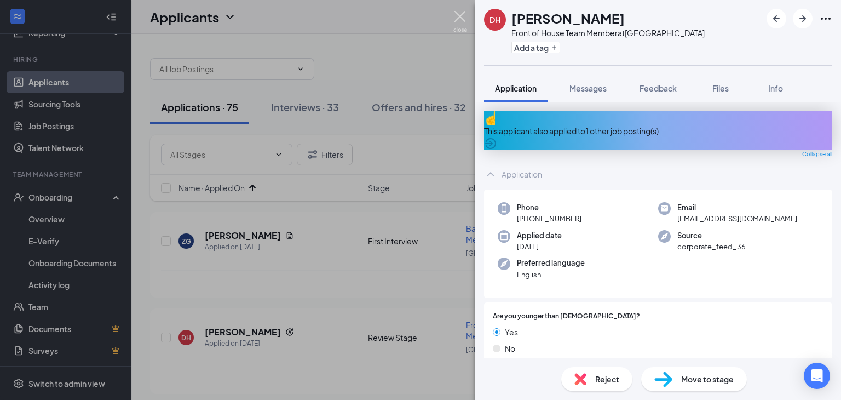
click at [459, 16] on img at bounding box center [461, 21] width 14 height 21
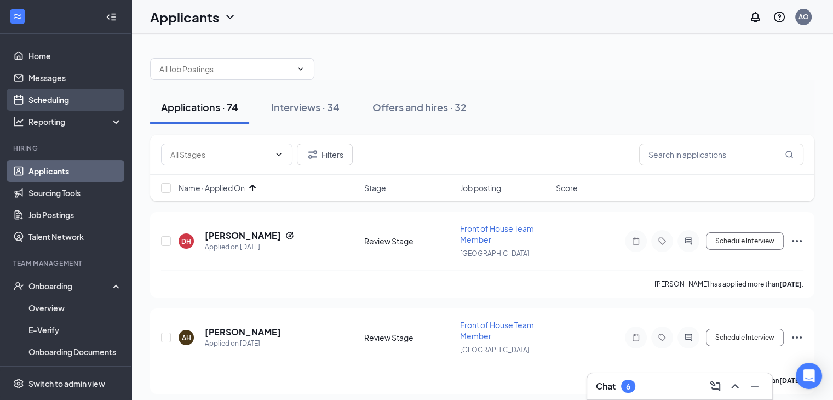
click at [42, 94] on link "Scheduling" at bounding box center [75, 100] width 94 height 22
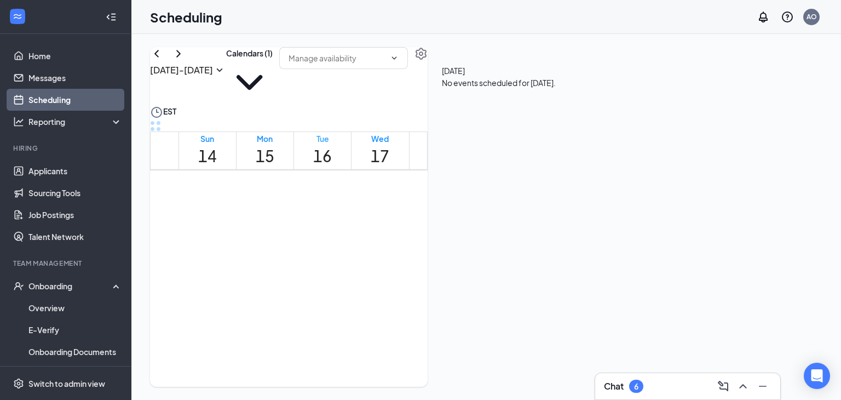
scroll to position [538, 0]
click at [185, 60] on icon "ChevronRight" at bounding box center [178, 53] width 13 height 13
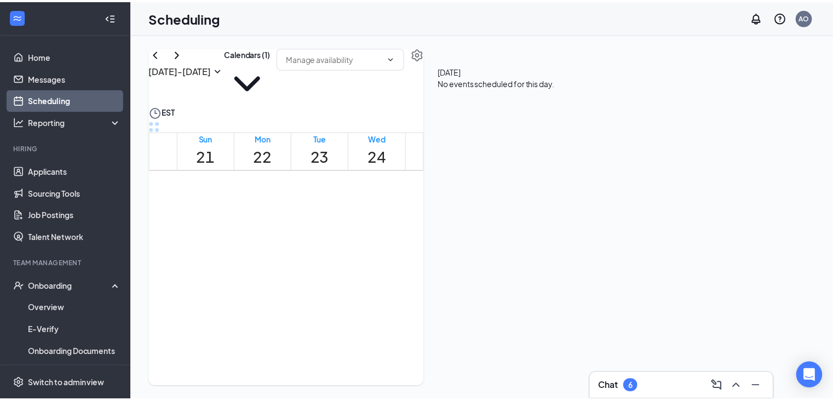
scroll to position [1031, 0]
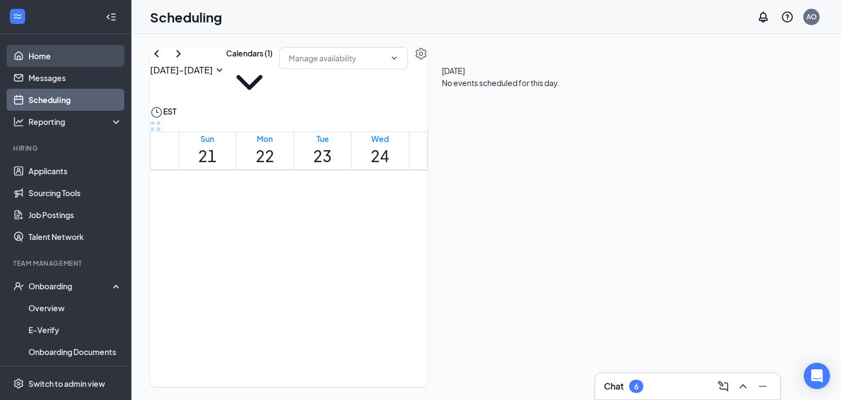
click at [34, 50] on link "Home" at bounding box center [75, 56] width 94 height 22
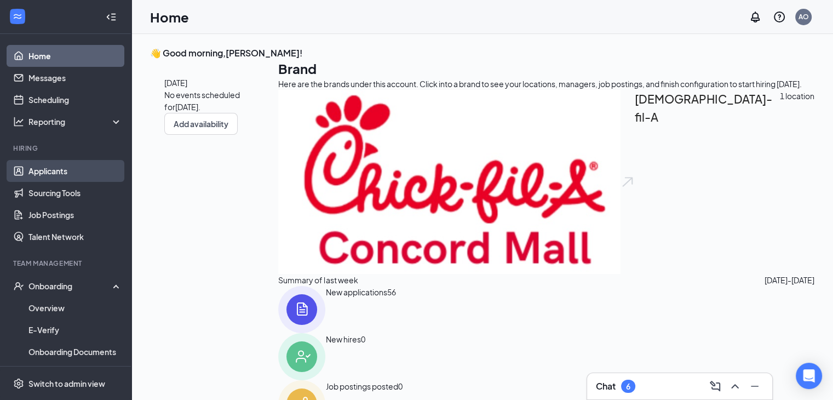
click at [59, 176] on link "Applicants" at bounding box center [75, 171] width 94 height 22
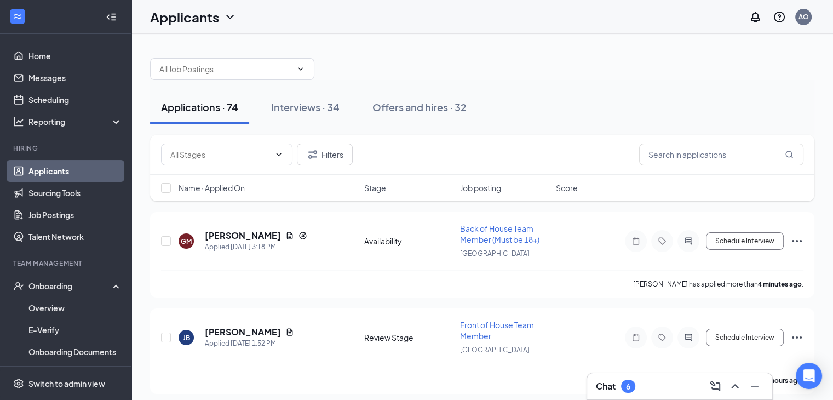
click at [245, 186] on span "Name · Applied On" at bounding box center [212, 187] width 66 height 11
